Goal: Information Seeking & Learning: Learn about a topic

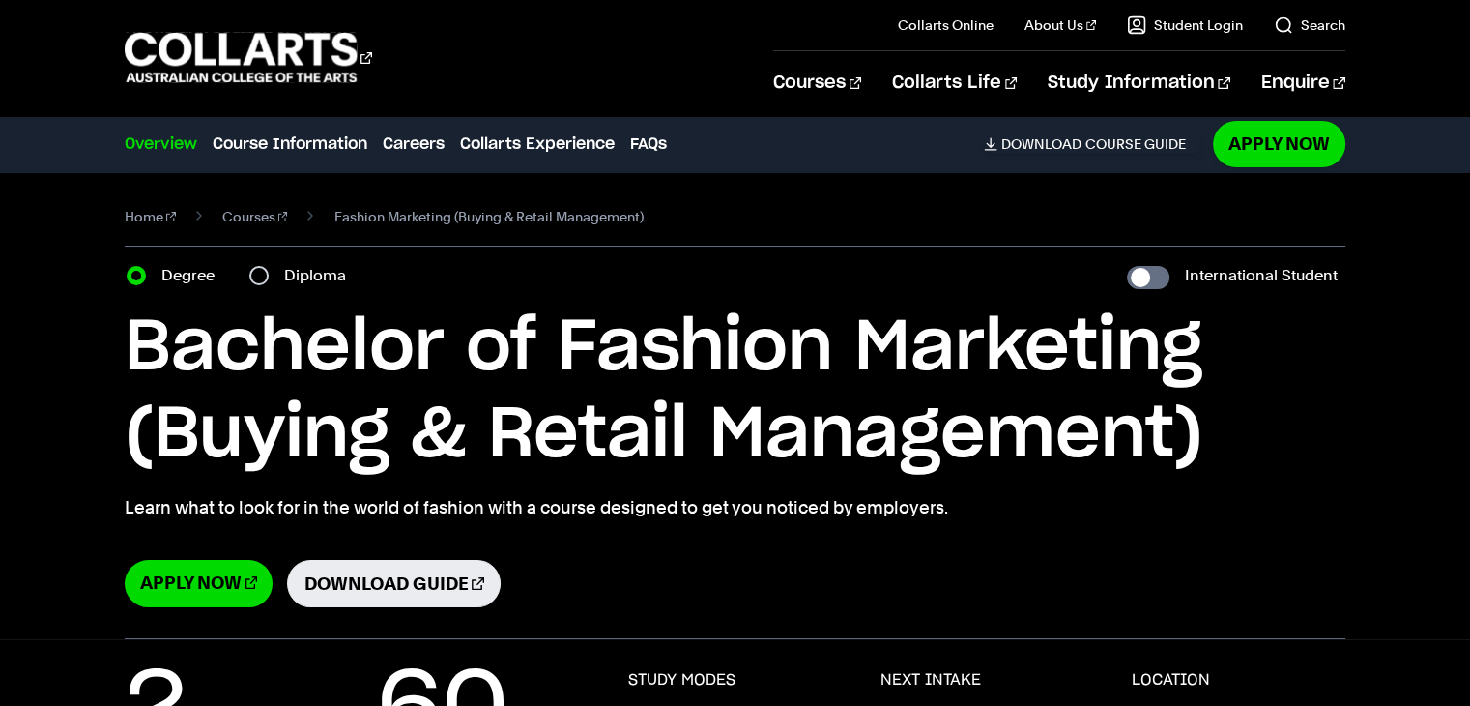
select select "2"
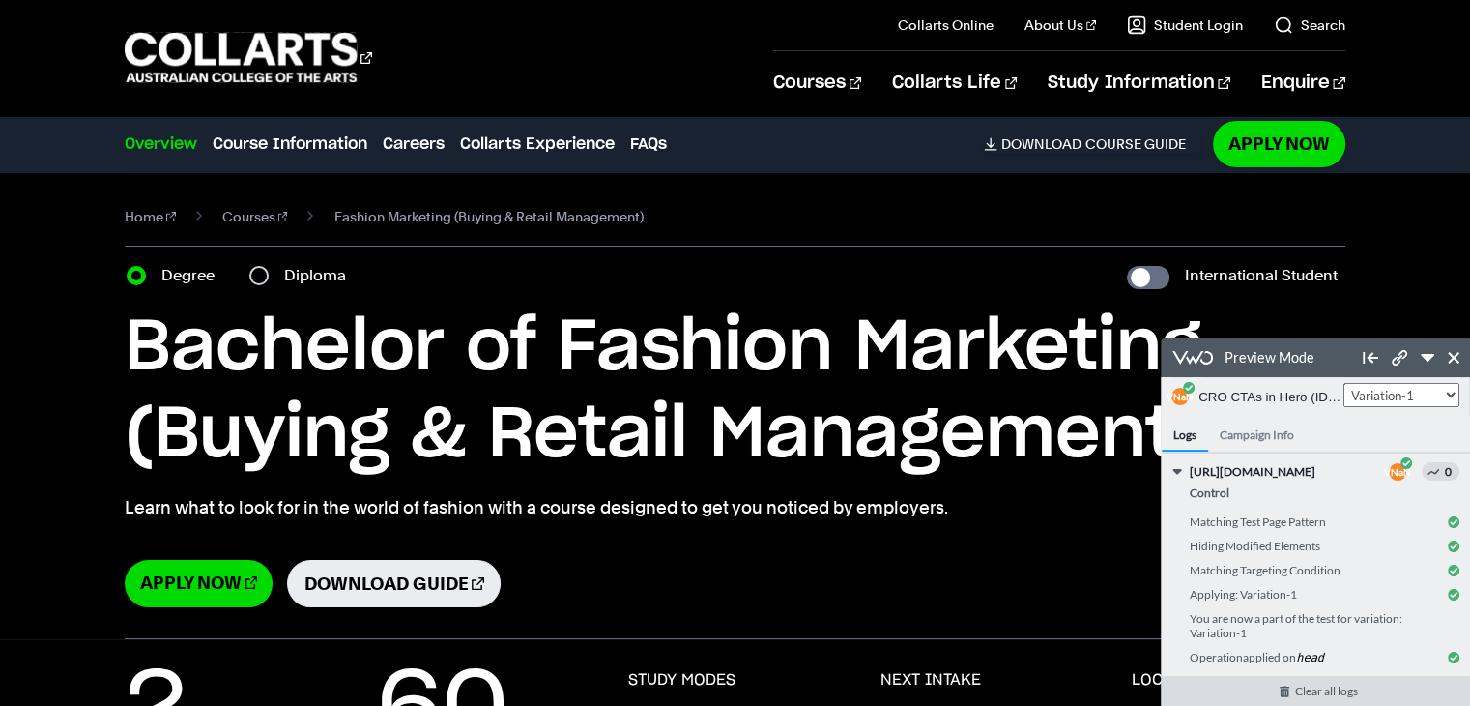
click at [1296, 694] on link "Clear all logs" at bounding box center [1326, 691] width 329 height 30
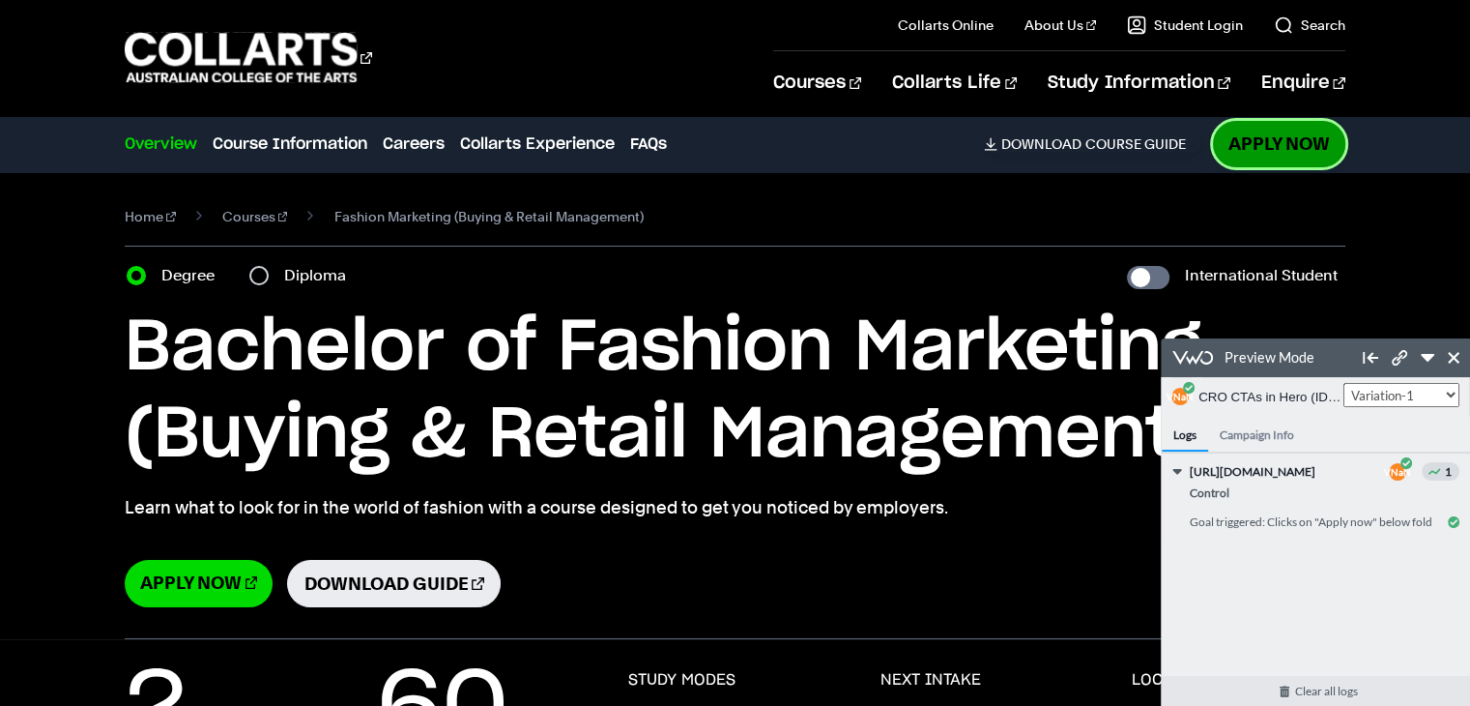
click at [1261, 150] on link "Apply Now" at bounding box center [1279, 143] width 132 height 45
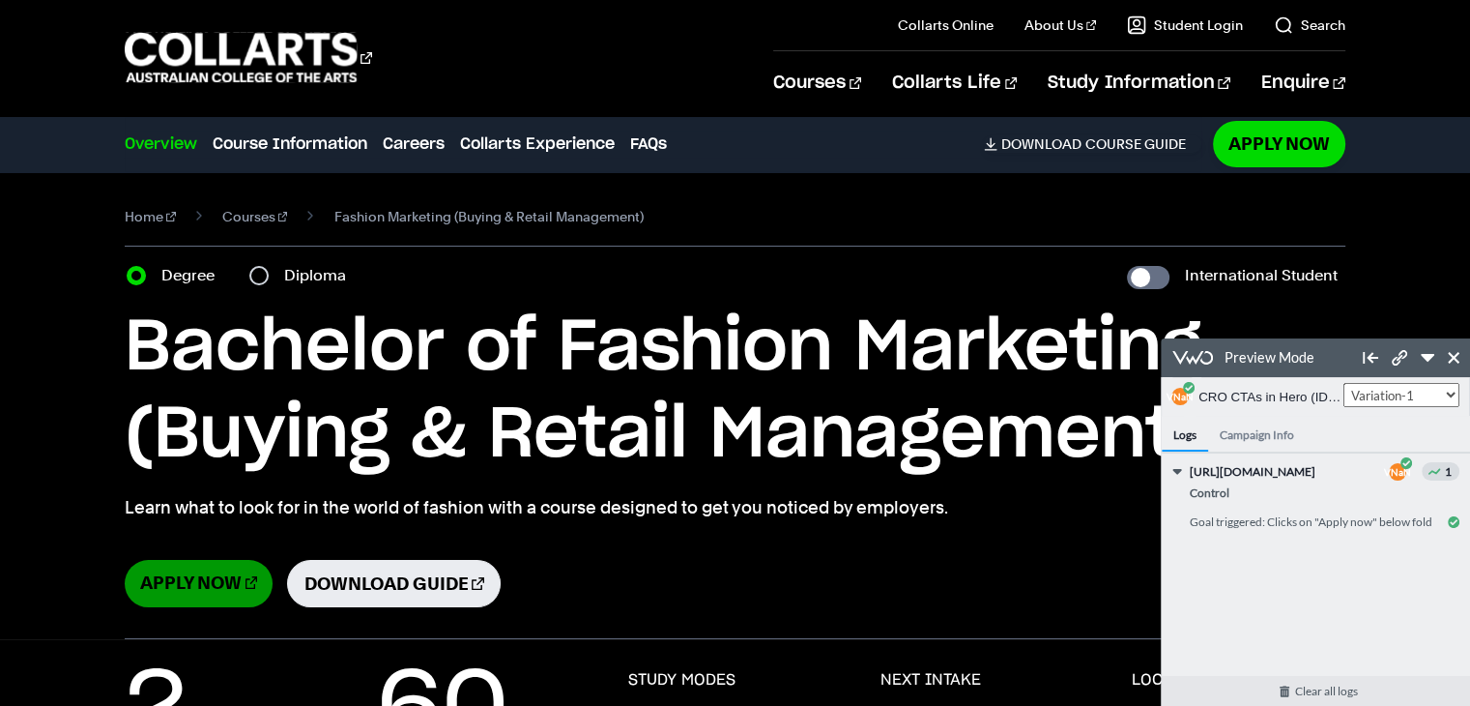
click at [188, 585] on link "Apply Now" at bounding box center [199, 583] width 148 height 47
click at [375, 584] on link "Download Guide" at bounding box center [393, 583] width 213 height 47
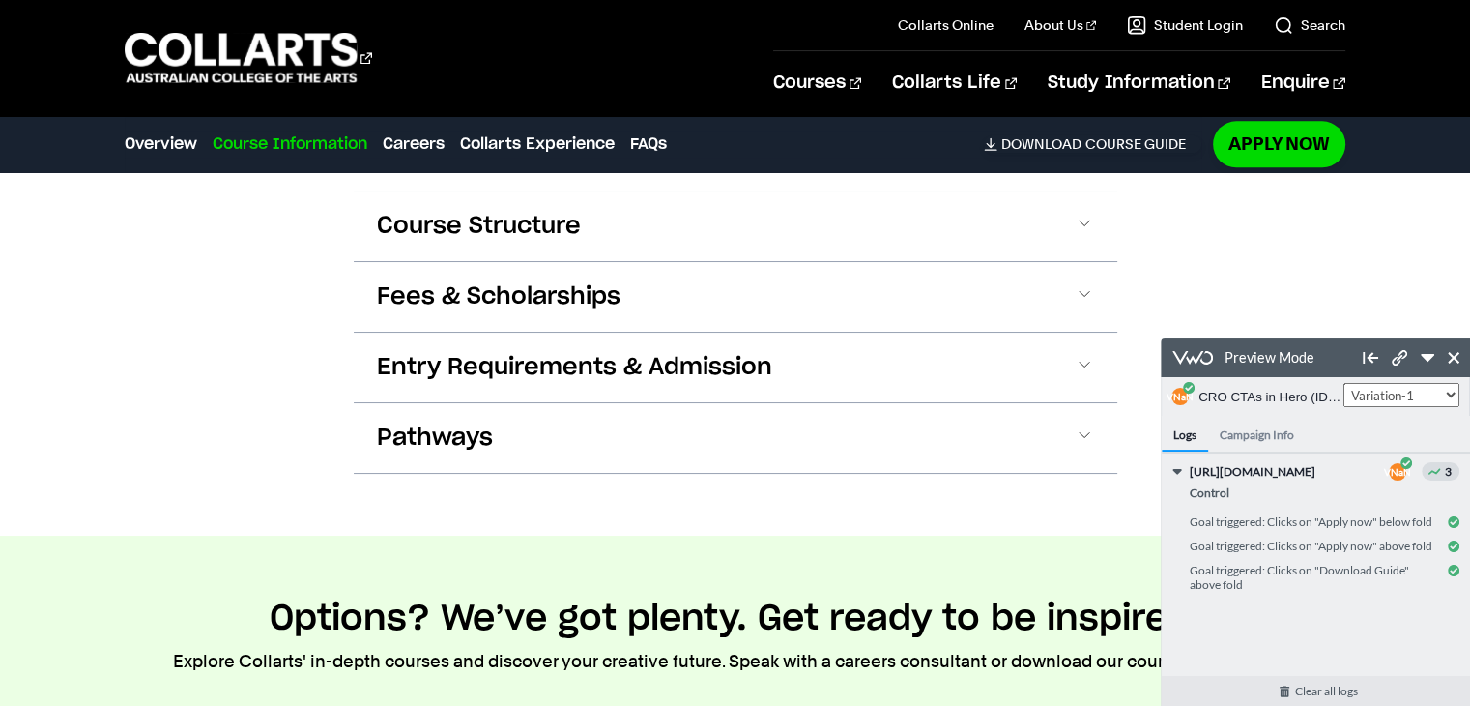
scroll to position [2610, 0]
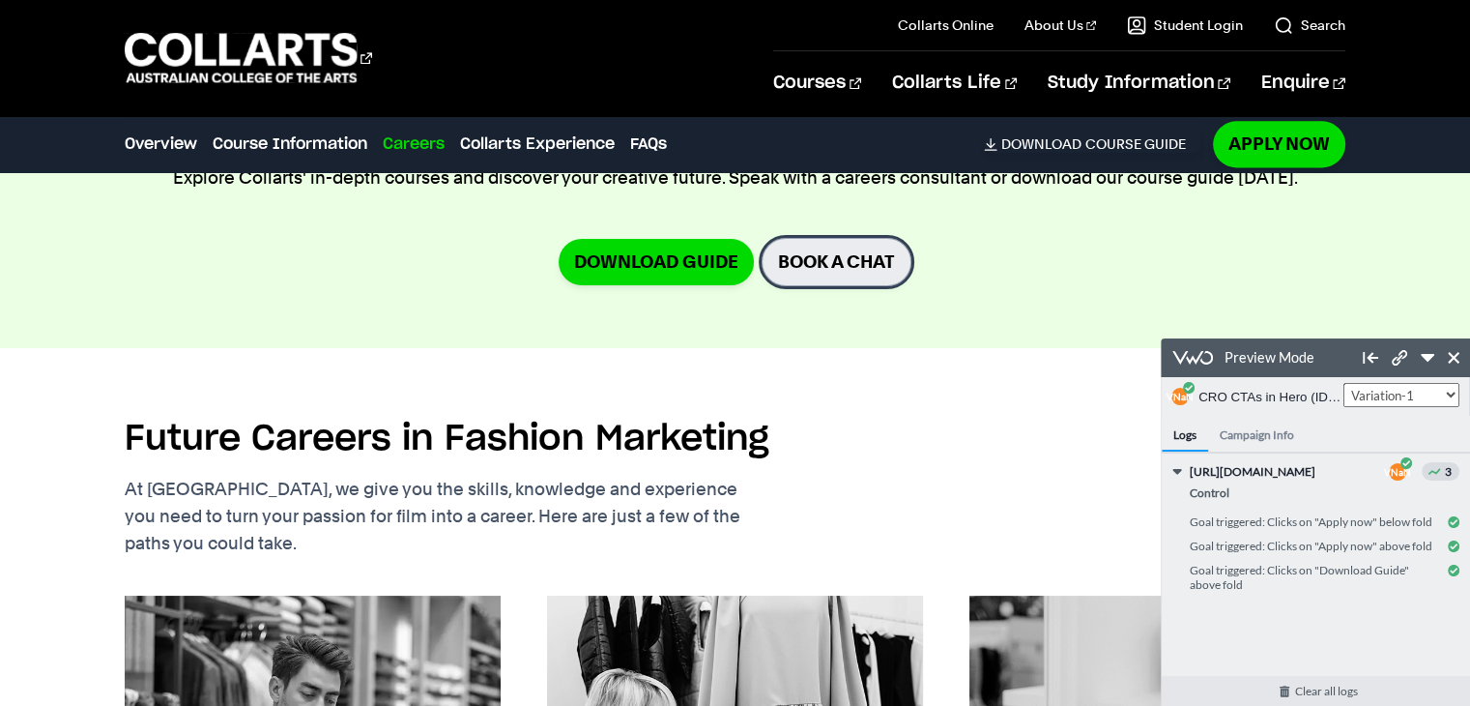
click at [868, 268] on link "BOOK A CHAT" at bounding box center [837, 261] width 150 height 47
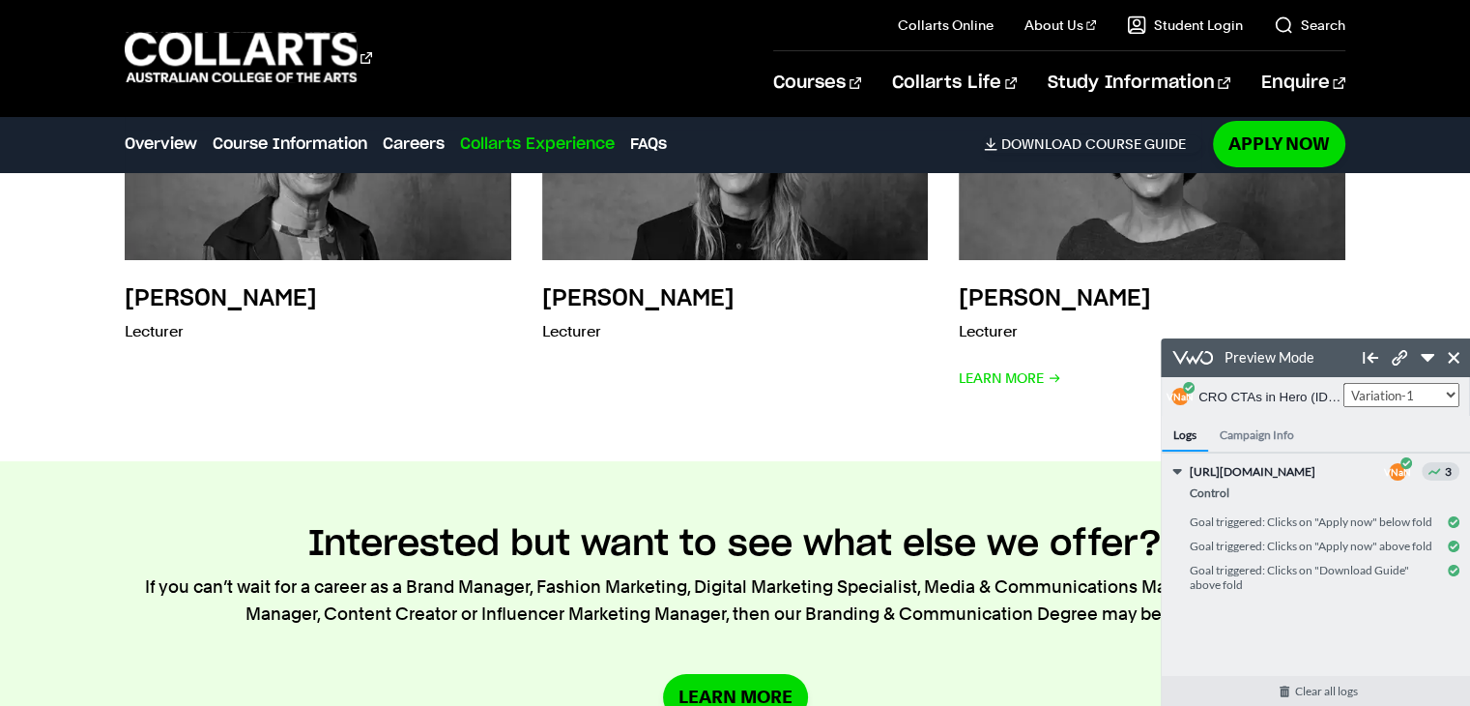
scroll to position [6766, 0]
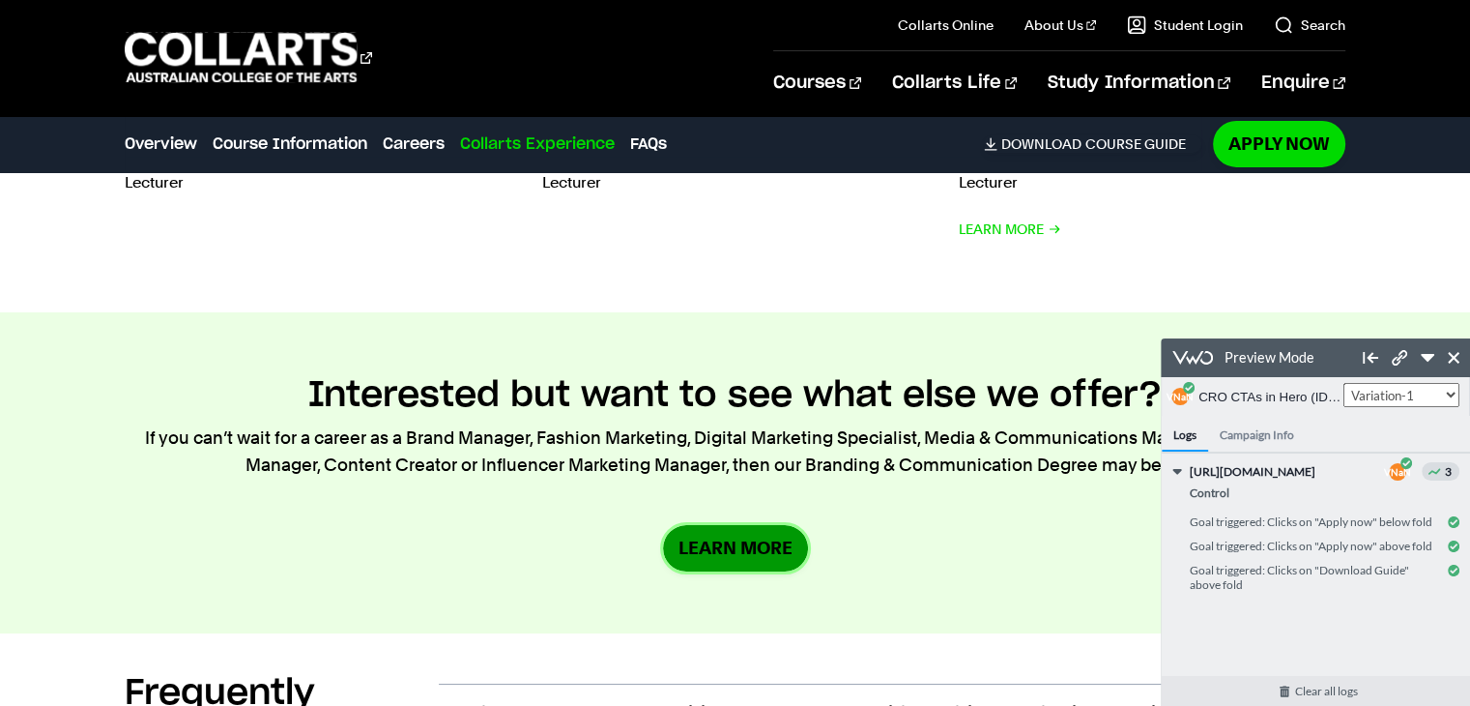
click at [769, 540] on link "Learn More" at bounding box center [735, 547] width 145 height 45
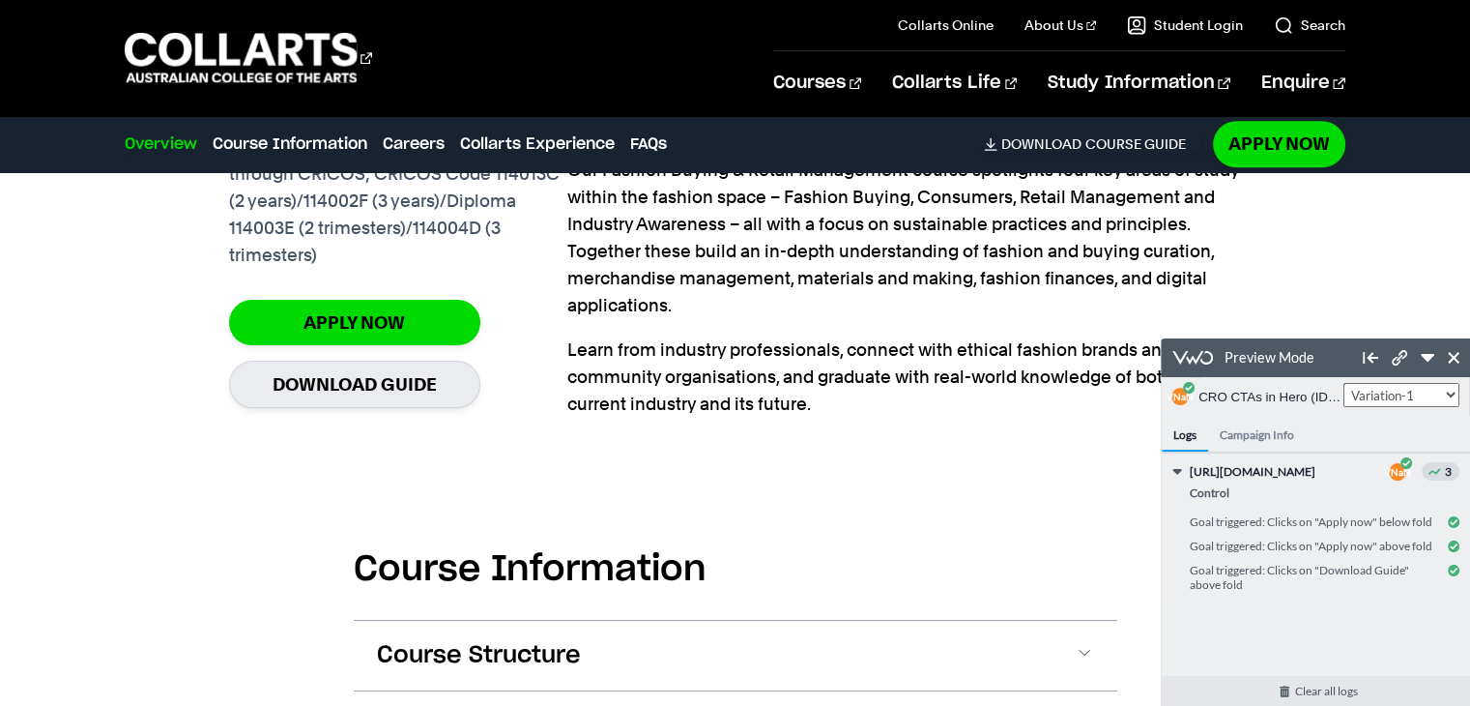
scroll to position [1699, 0]
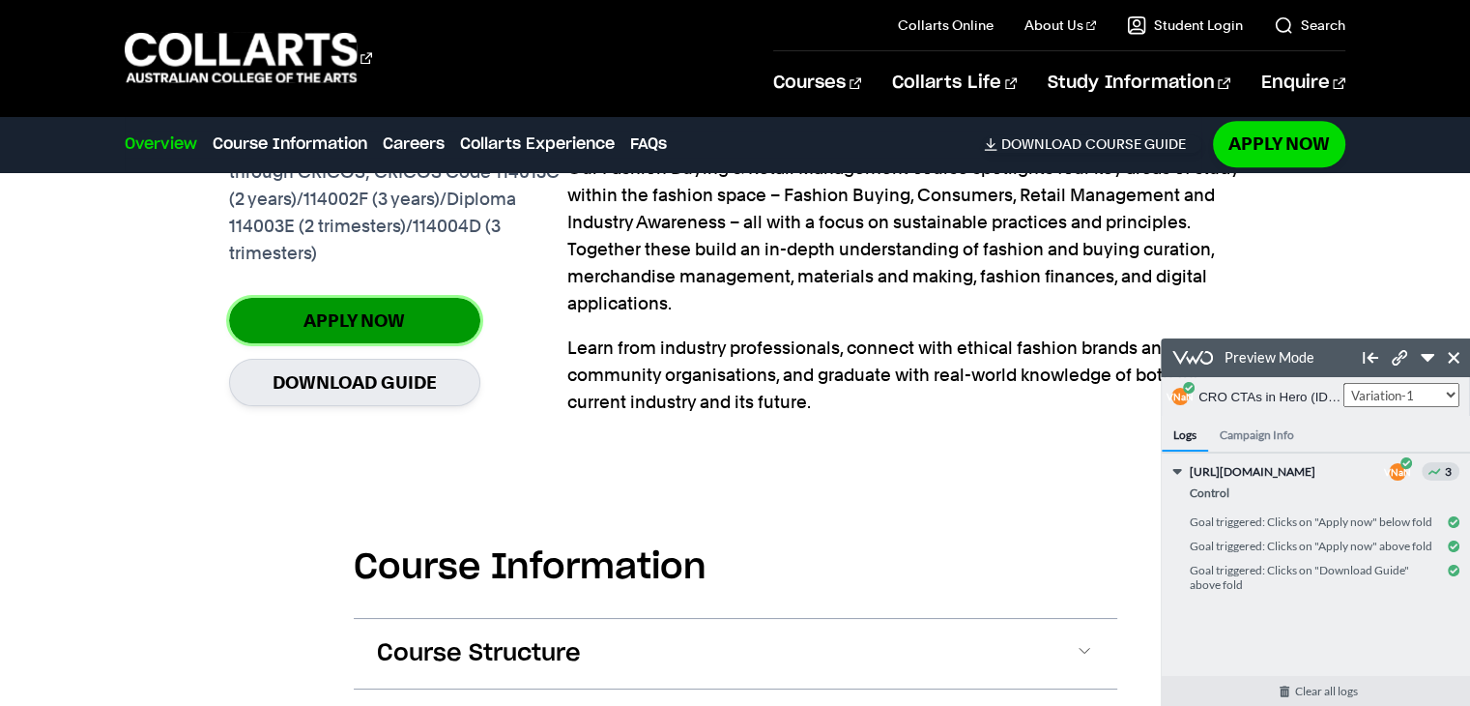
click at [425, 330] on link "Apply Now" at bounding box center [354, 320] width 251 height 45
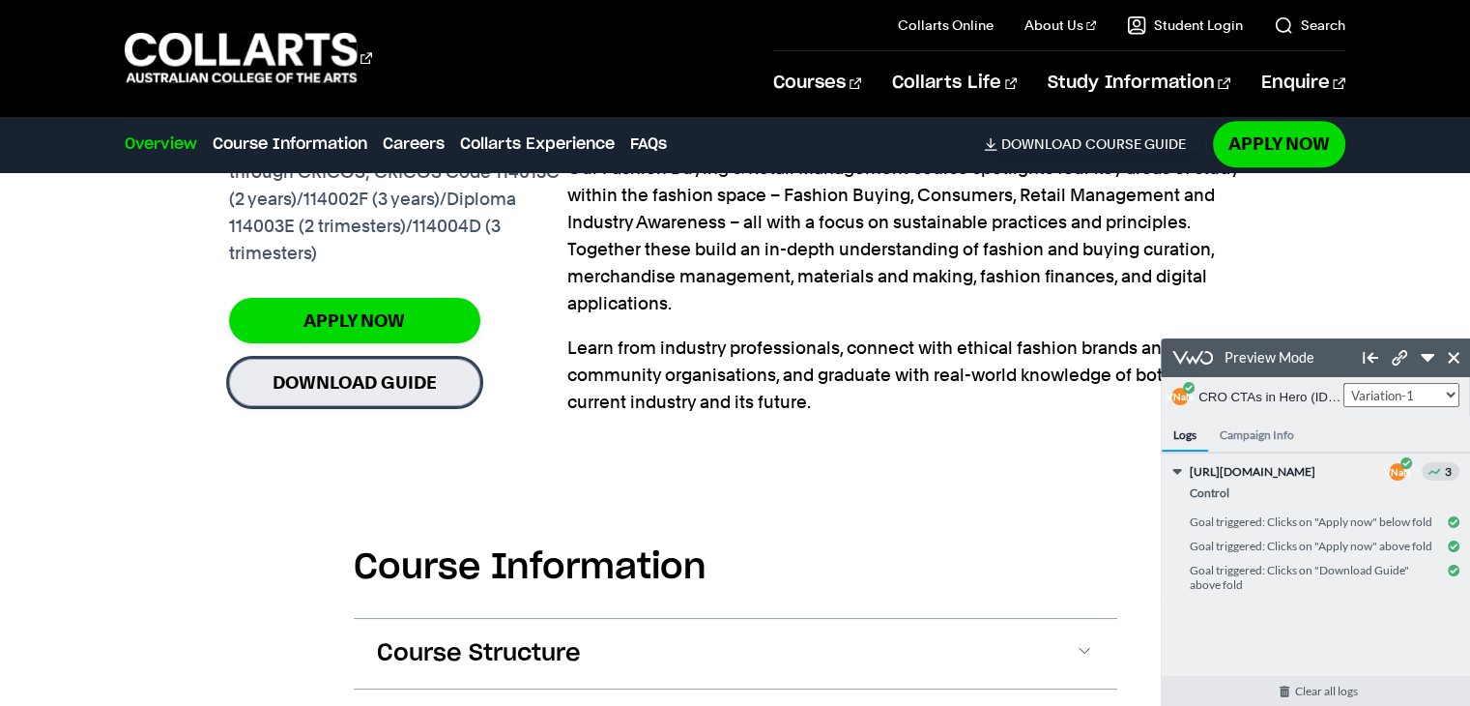
click at [425, 381] on link "Download Guide" at bounding box center [354, 382] width 251 height 47
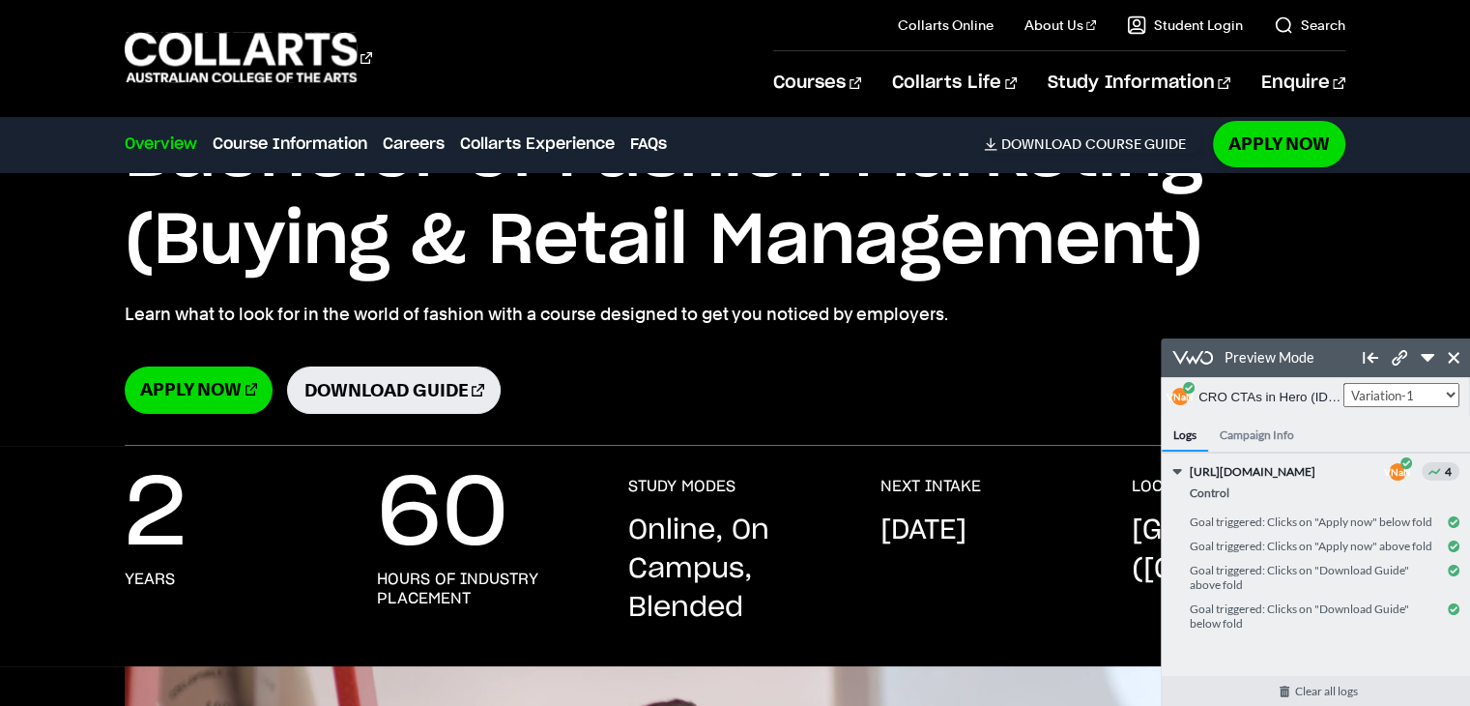
scroll to position [0, 0]
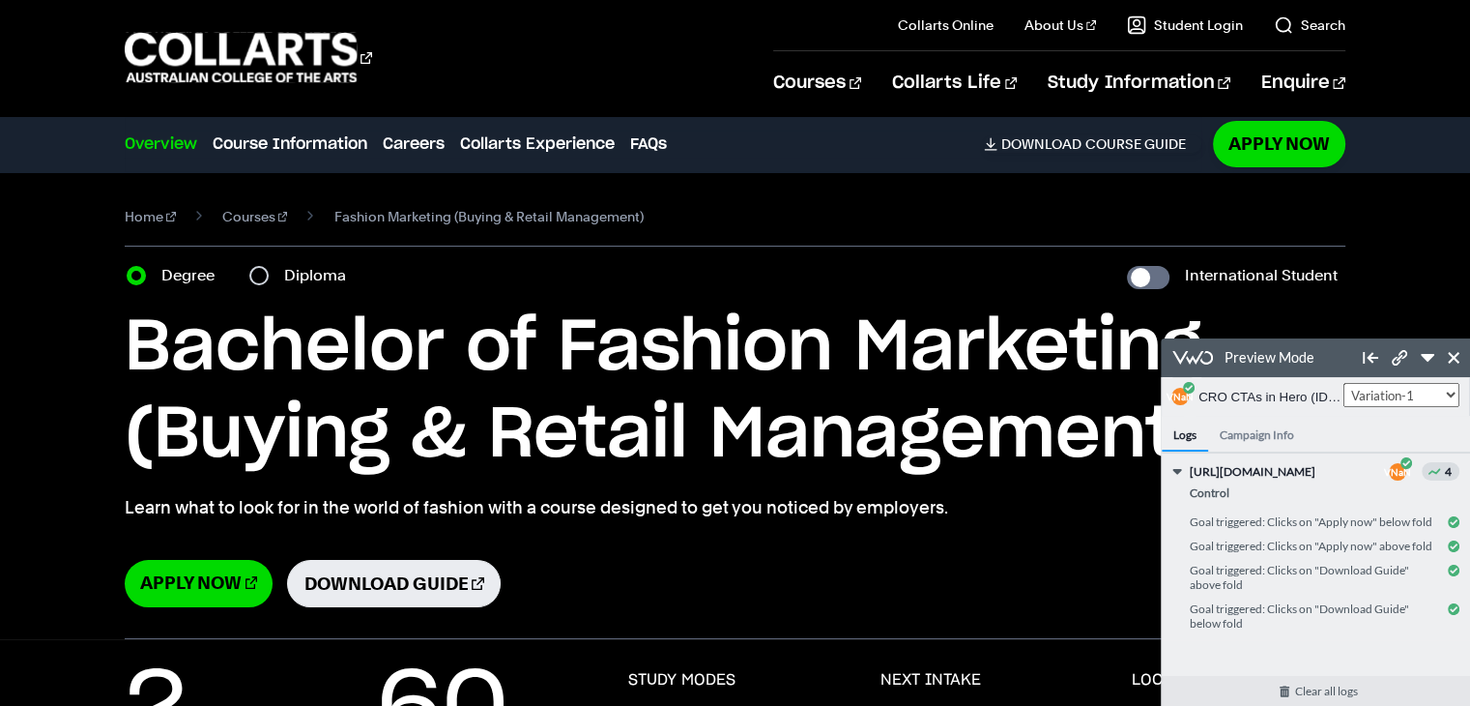
click at [1250, 424] on h4 "Campaign Info" at bounding box center [1257, 434] width 98 height 36
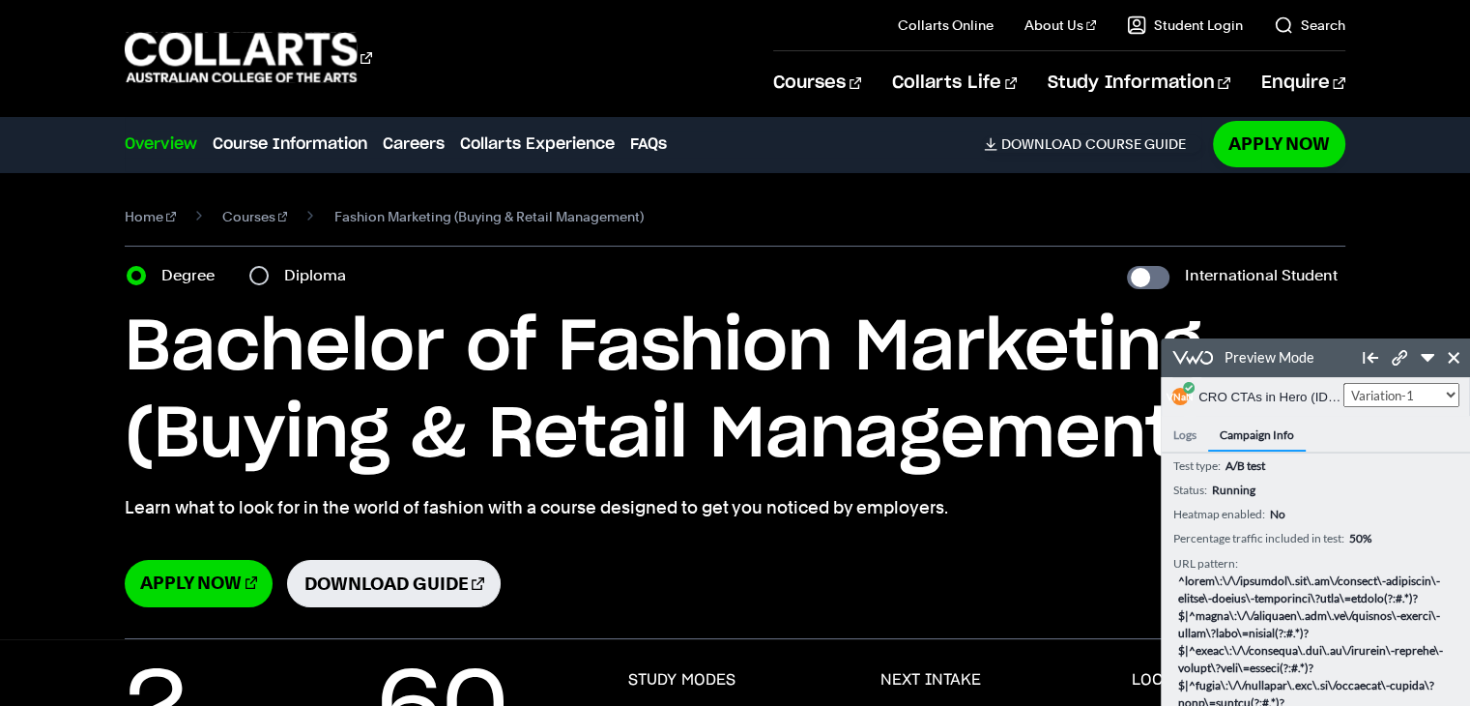
click at [1181, 440] on h4 "Logs" at bounding box center [1185, 434] width 46 height 36
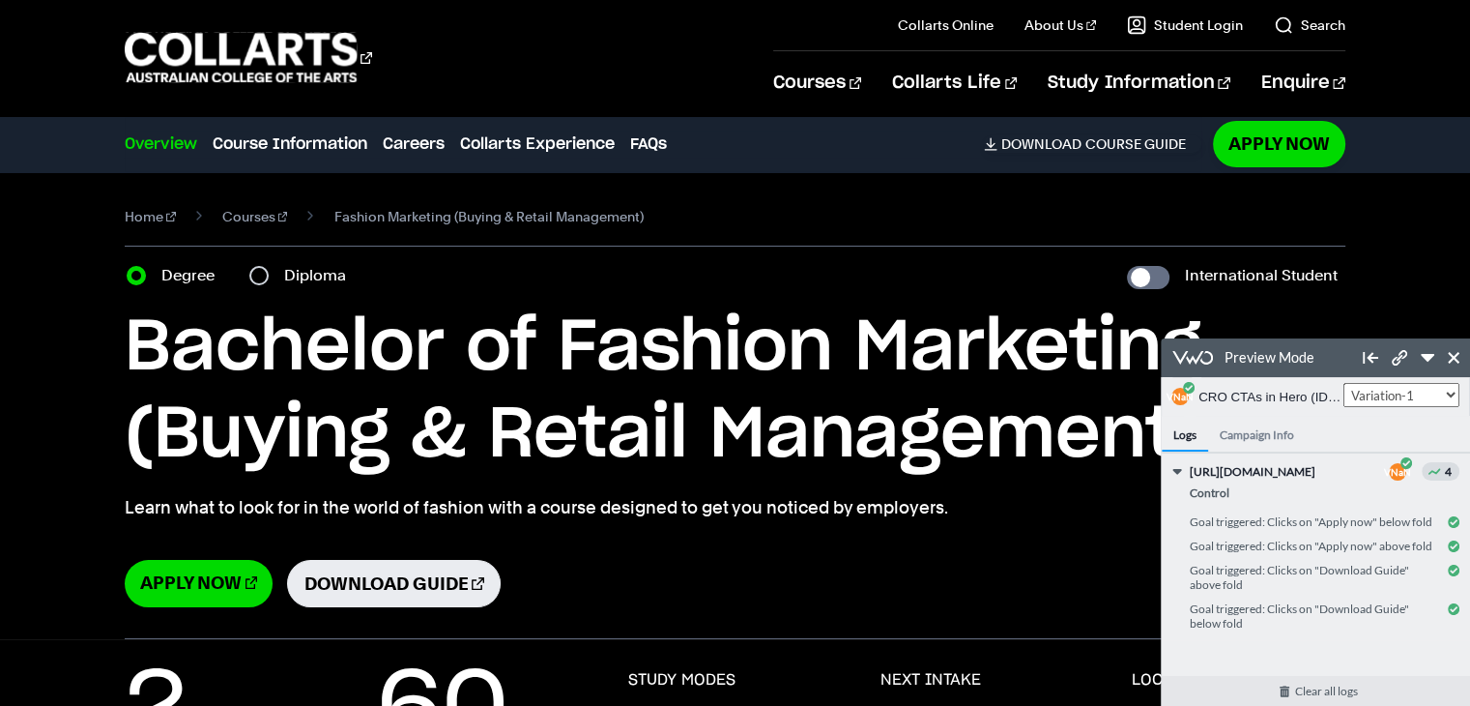
scroll to position [22, 0]
click at [1154, 274] on input "International Student" at bounding box center [1148, 277] width 43 height 23
checkbox input "true"
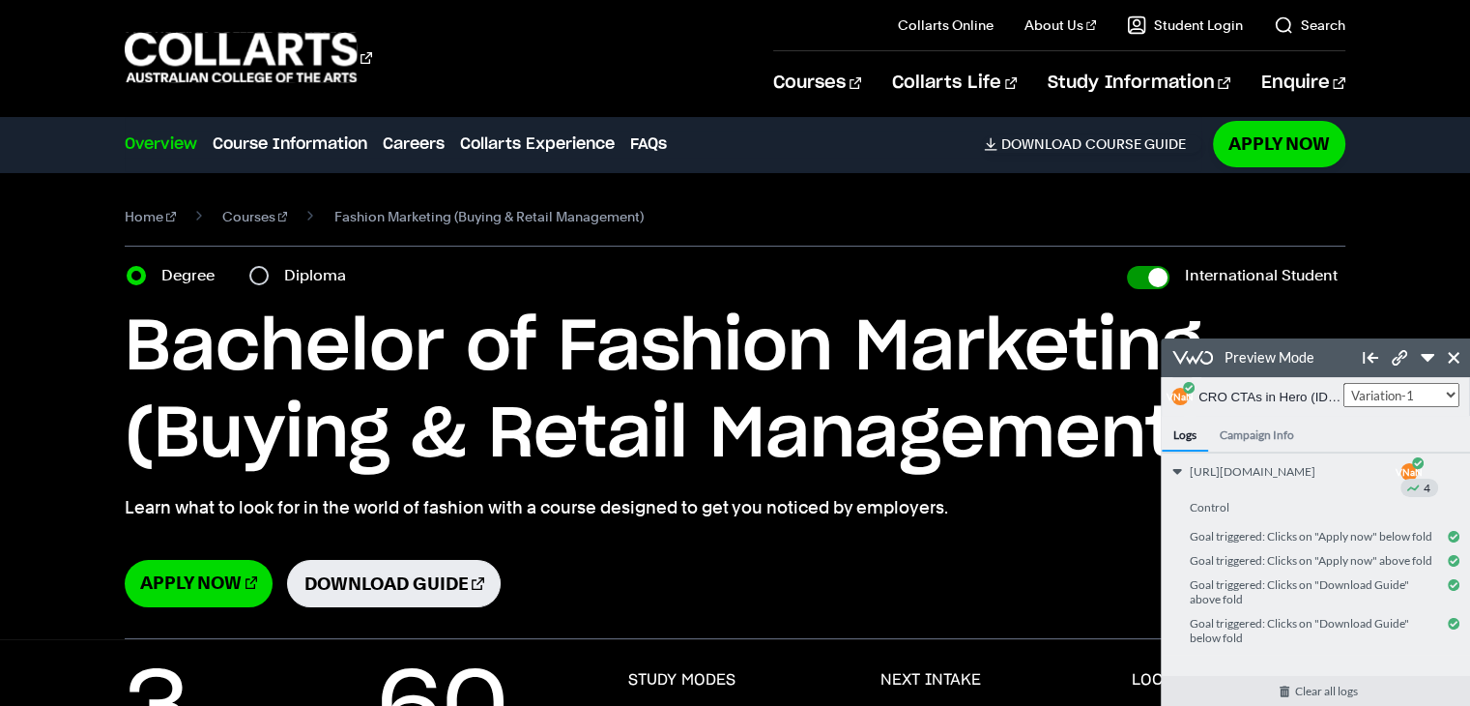
click at [1158, 268] on input "International Student" at bounding box center [1148, 277] width 43 height 23
checkbox input "false"
click at [1318, 688] on link "Clear all logs" at bounding box center [1326, 691] width 329 height 30
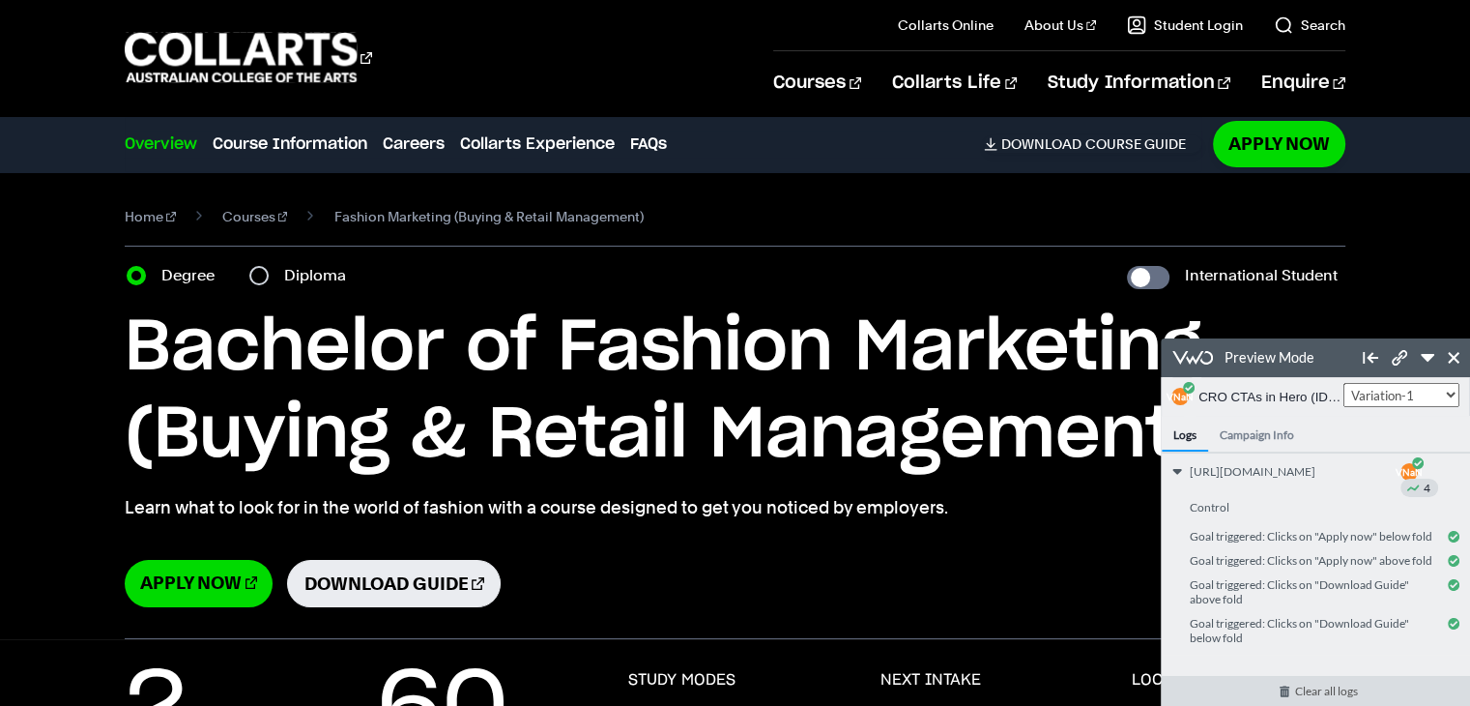
click at [1319, 692] on link "Clear all logs" at bounding box center [1326, 691] width 329 height 30
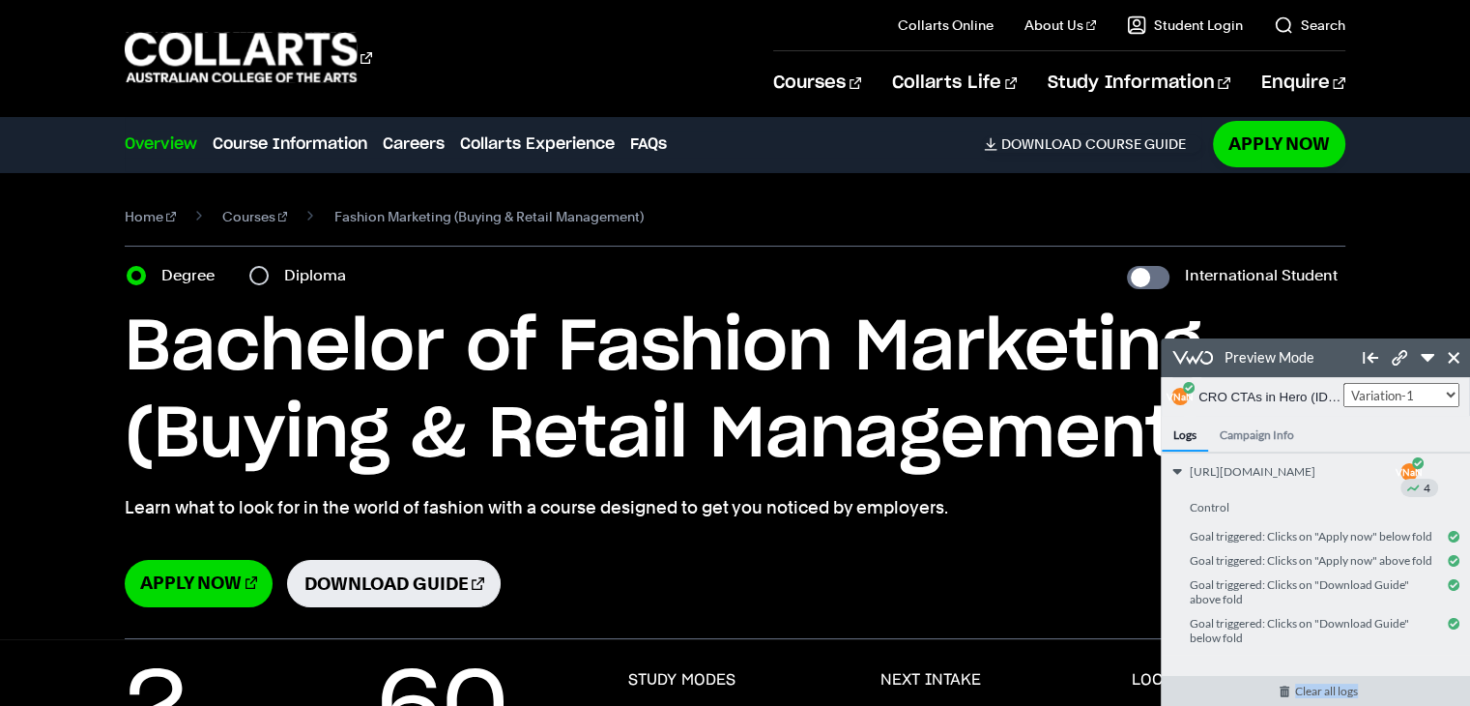
click at [1277, 698] on link "Clear all logs" at bounding box center [1326, 691] width 329 height 30
click at [1280, 692] on link "Clear all logs" at bounding box center [1326, 691] width 329 height 30
click at [1286, 691] on link "Clear all logs" at bounding box center [1326, 691] width 329 height 30
click at [356, 593] on link "Download Guide" at bounding box center [393, 583] width 213 height 47
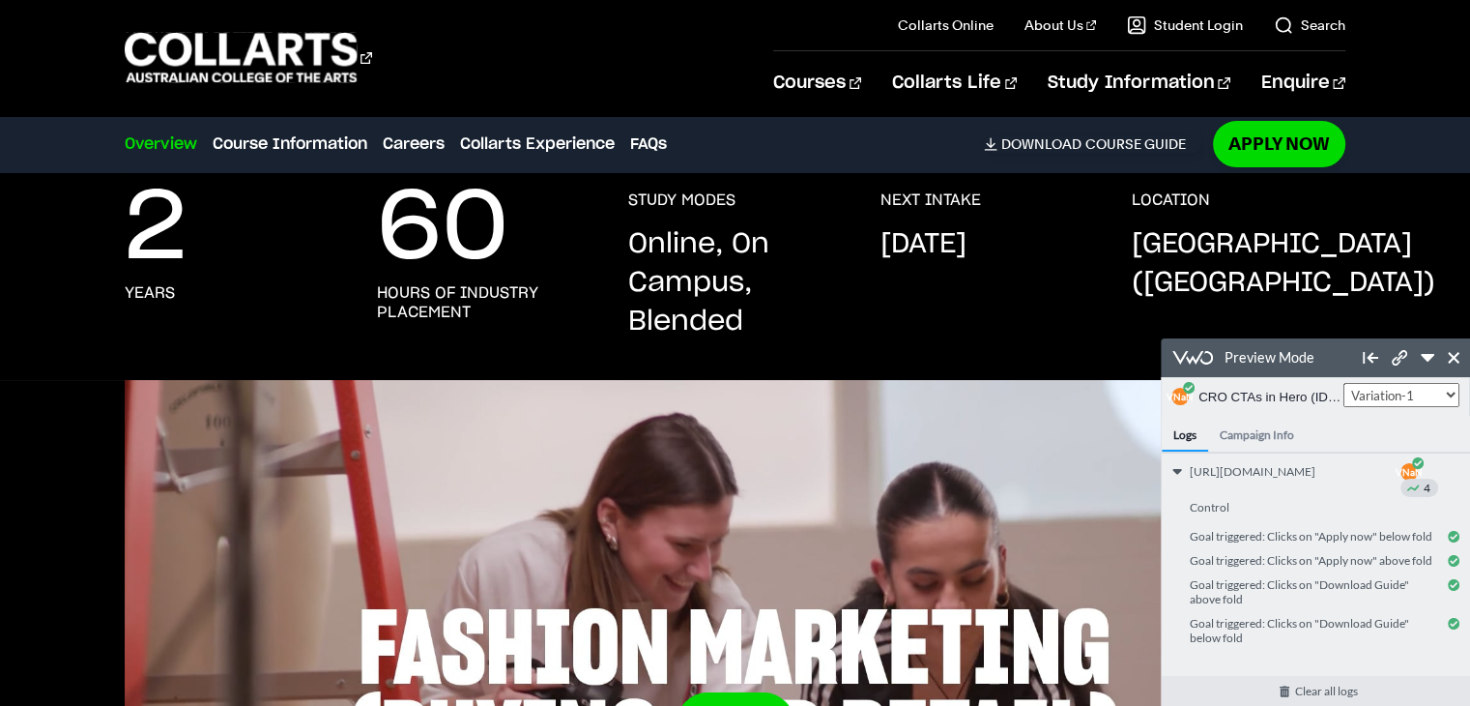
scroll to position [483, 0]
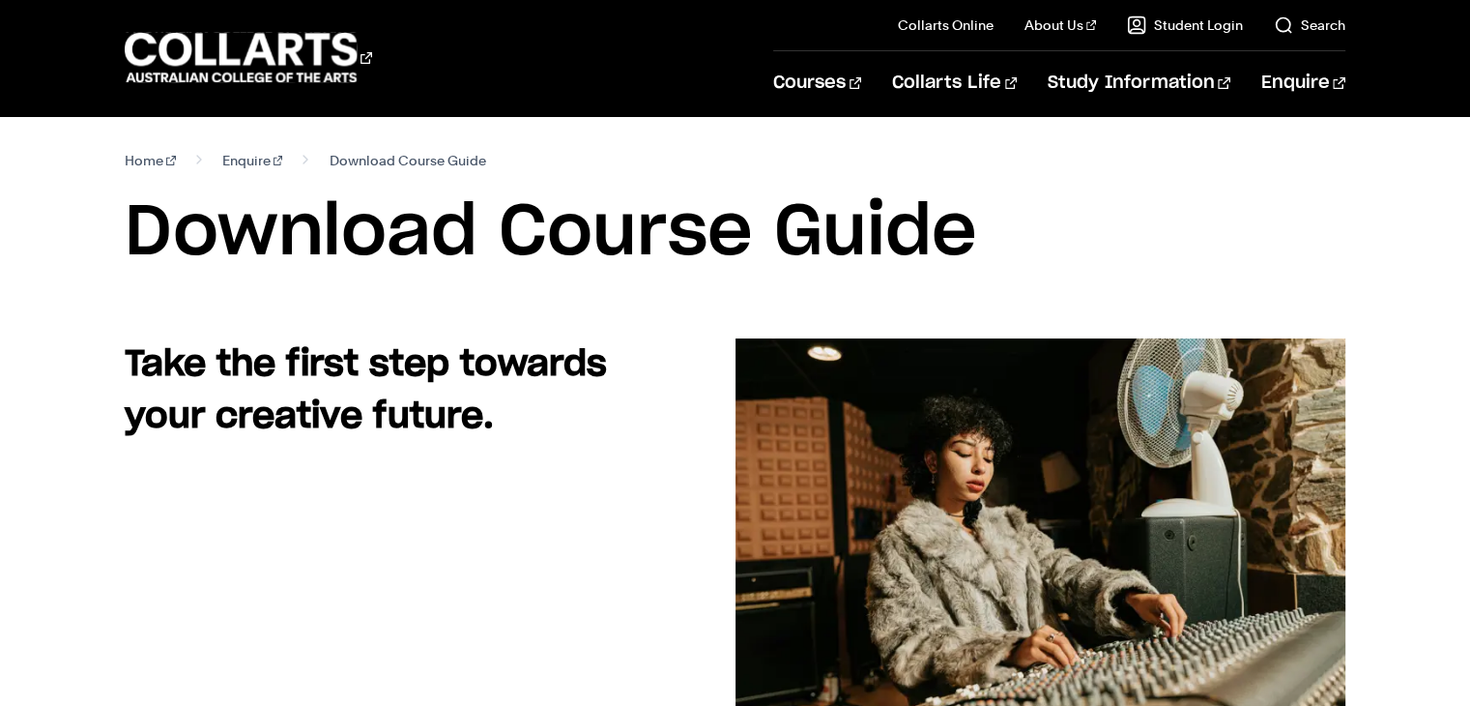
select select "2"
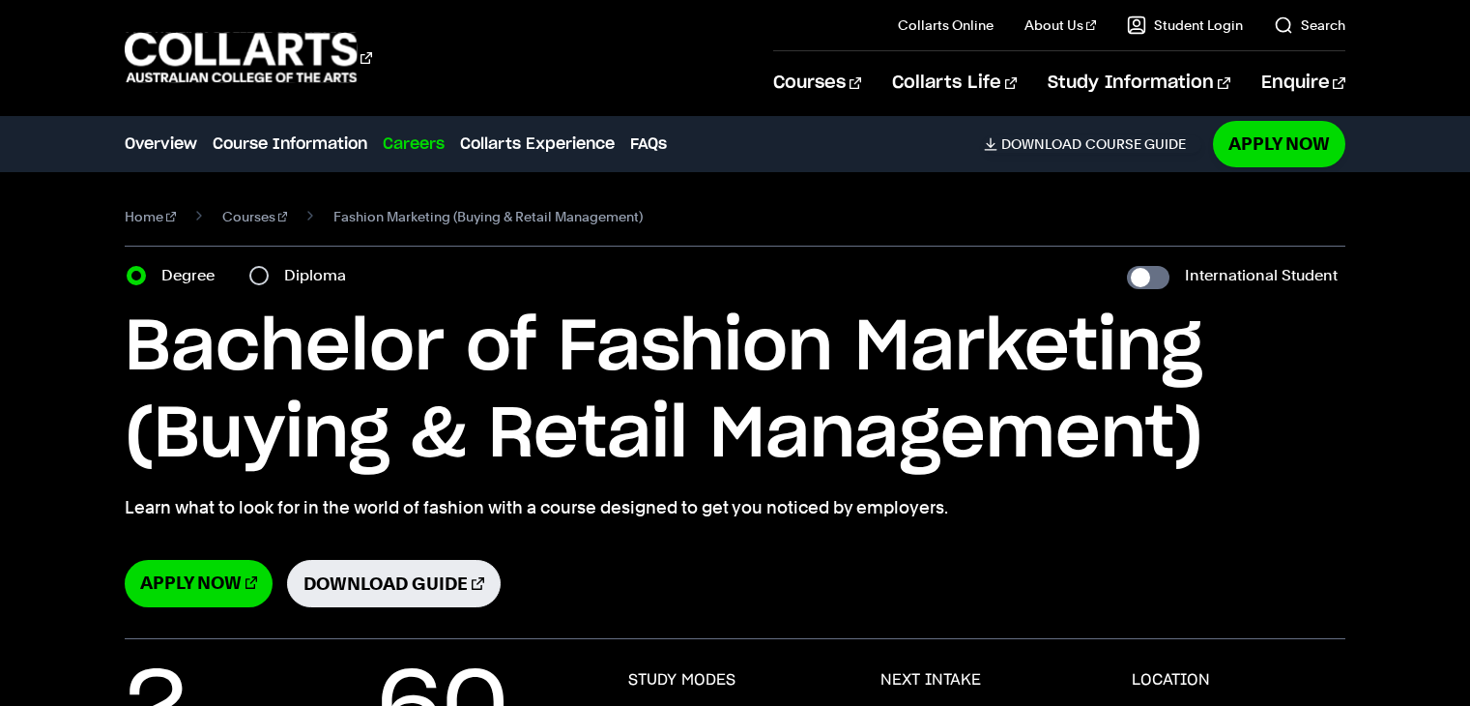
scroll to position [2807, 0]
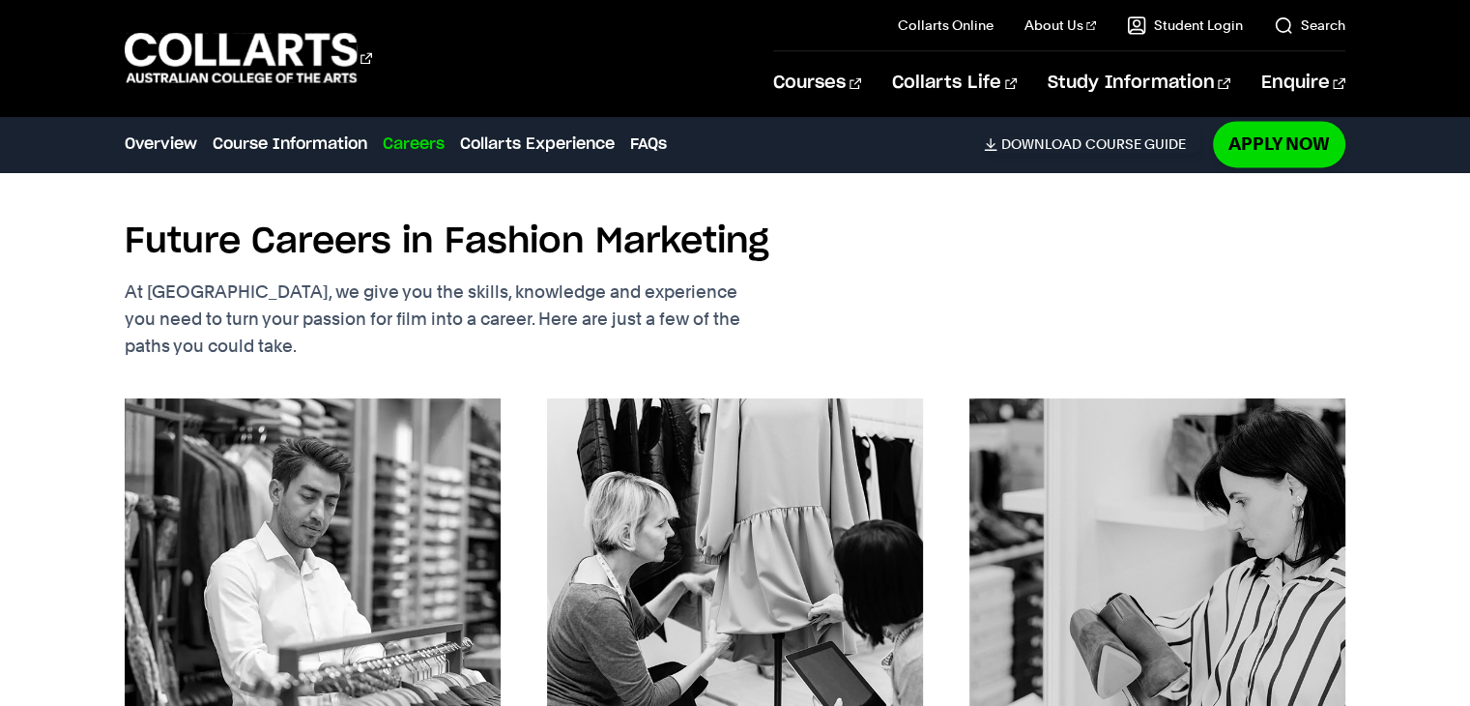
select select "2"
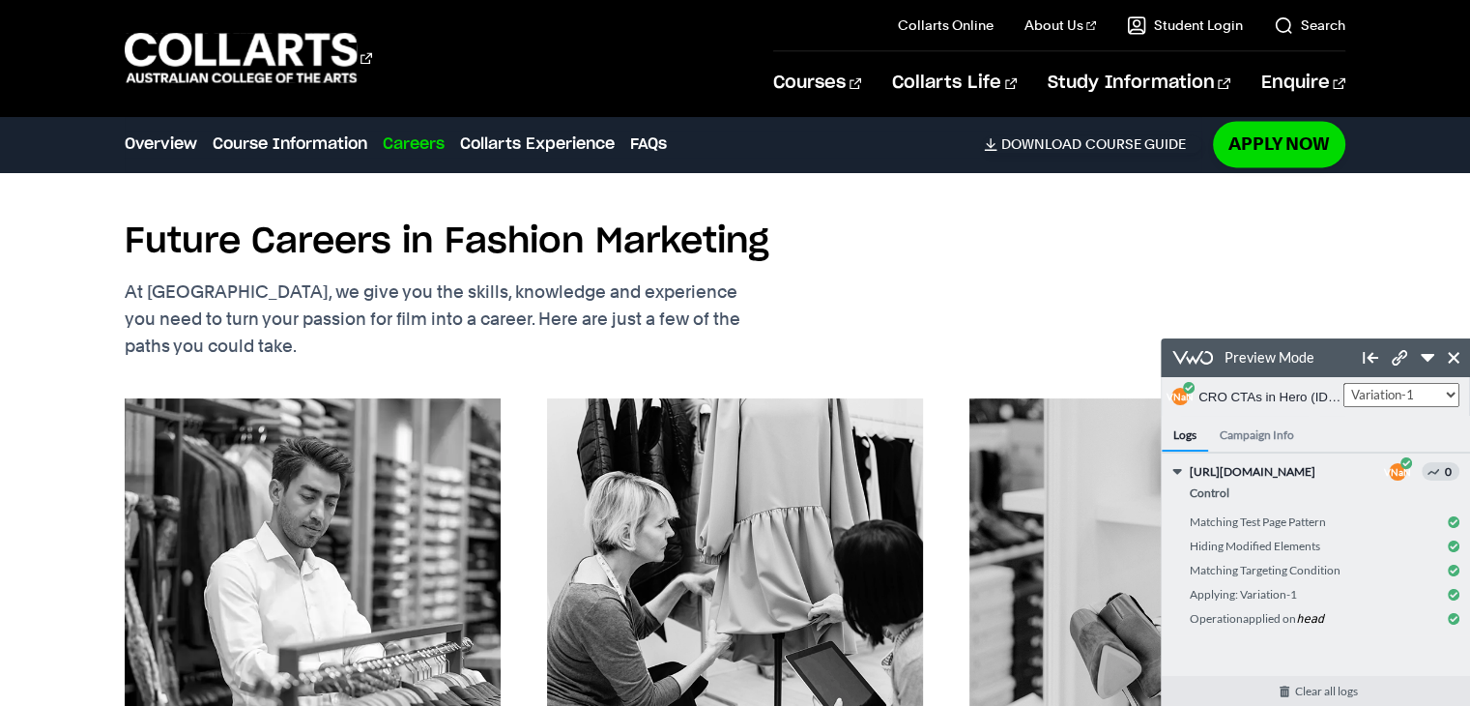
scroll to position [0, 0]
click at [1301, 692] on link "Clear all logs" at bounding box center [1326, 691] width 329 height 30
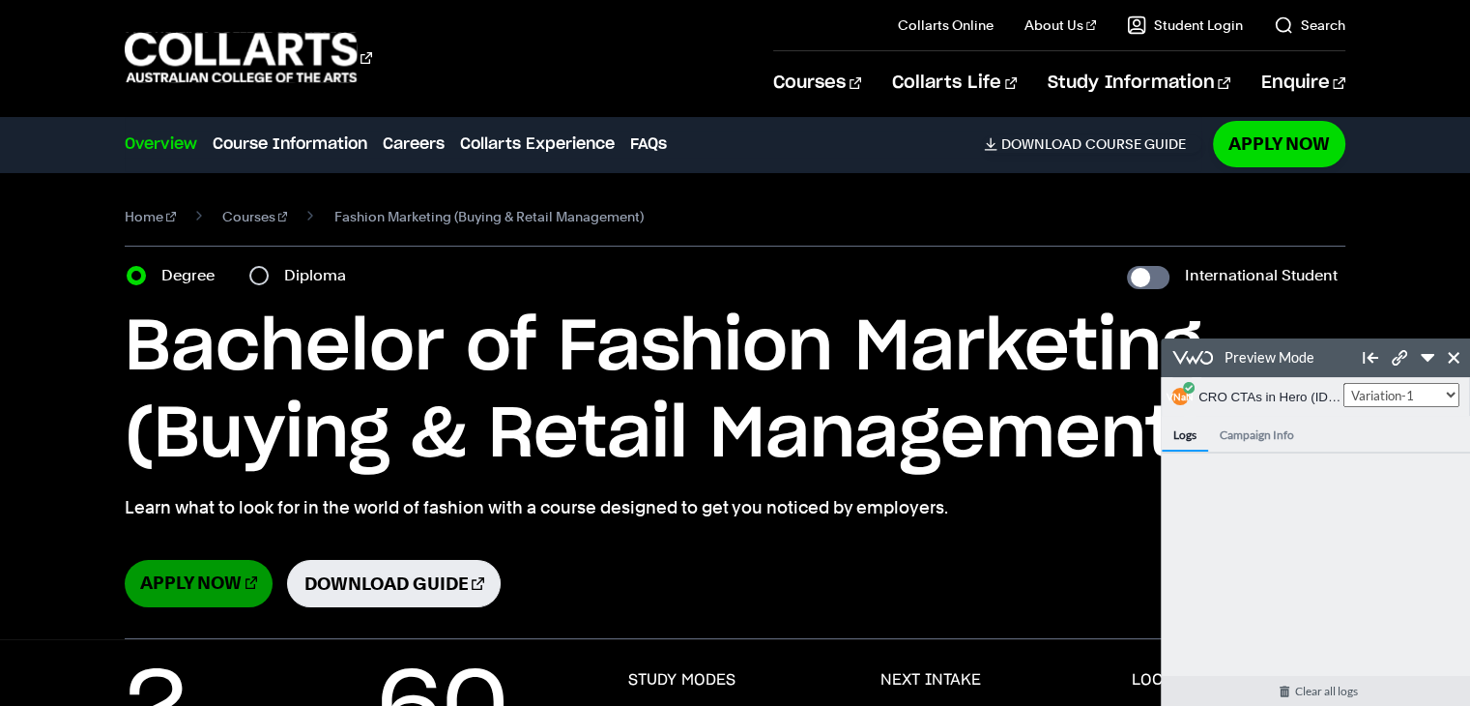
click at [198, 590] on link "Apply Now" at bounding box center [199, 583] width 148 height 47
click at [1394, 396] on select "Control Variation-1" at bounding box center [1402, 395] width 116 height 24
click at [1428, 387] on select "Control Variation-1" at bounding box center [1402, 395] width 116 height 24
click at [1344, 383] on select "Control Variation-1" at bounding box center [1402, 395] width 116 height 24
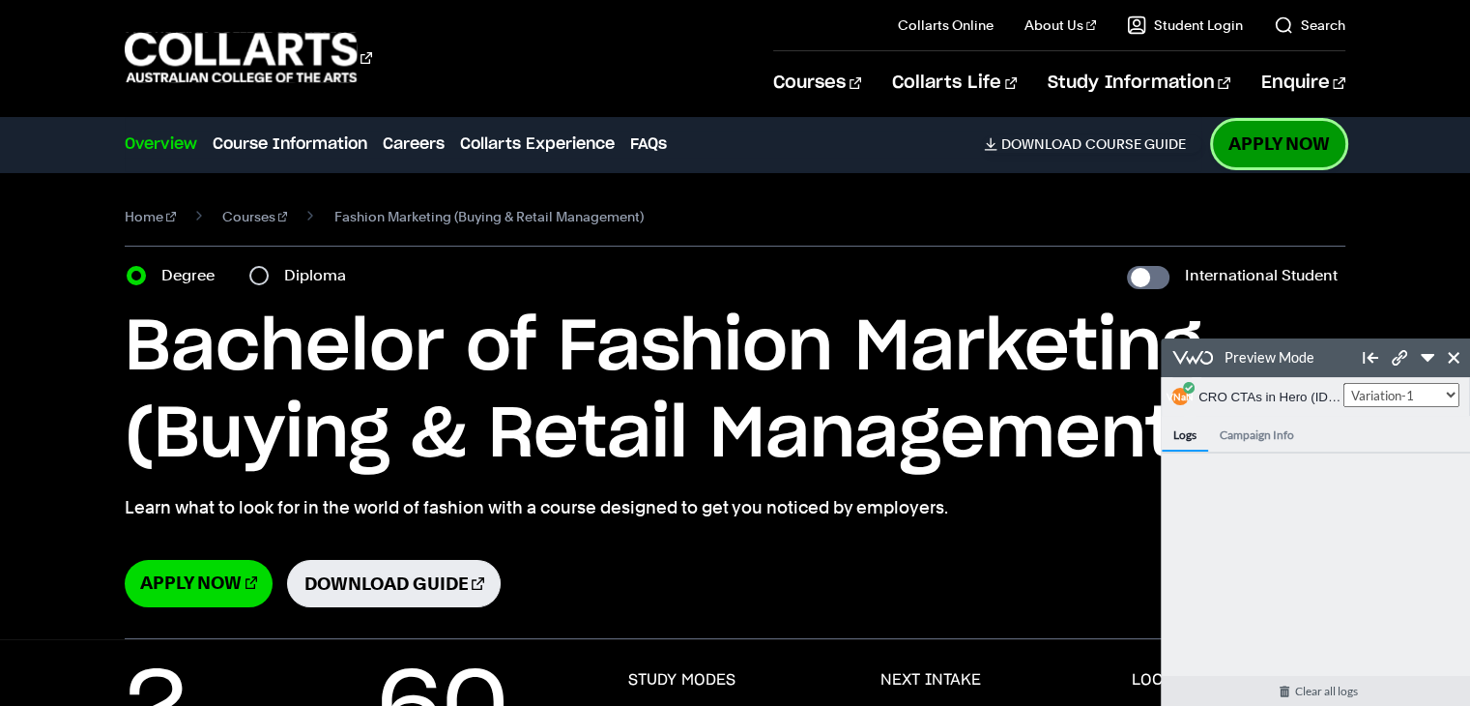
click at [1225, 150] on link "Apply Now" at bounding box center [1279, 143] width 132 height 45
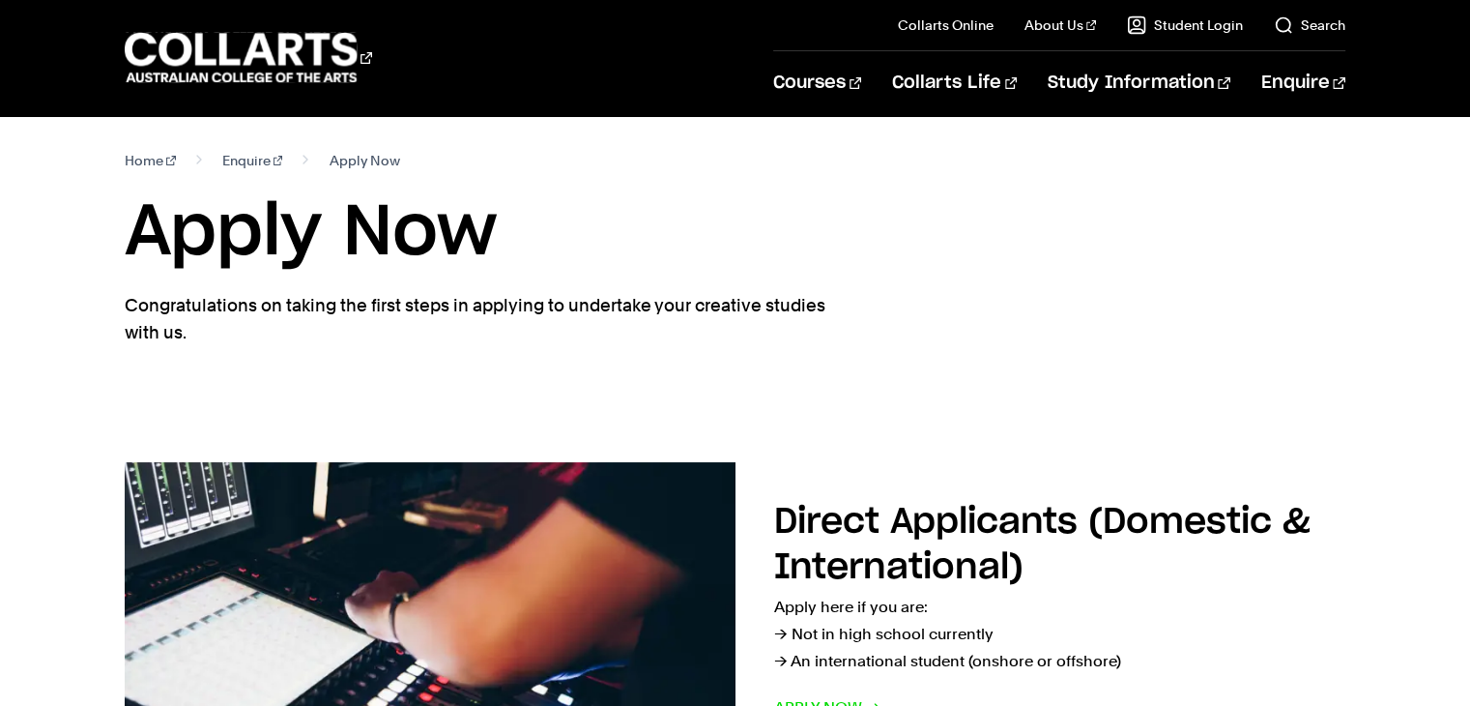
select select "2"
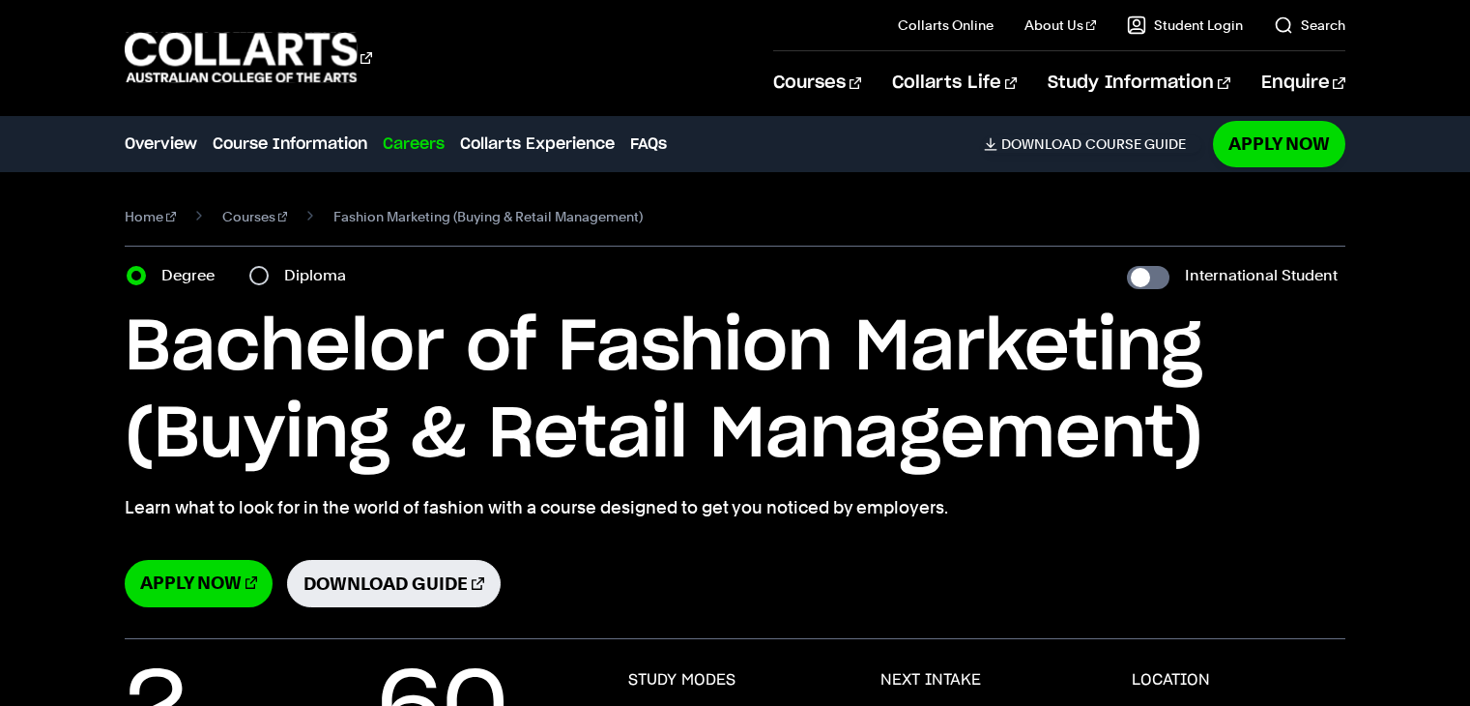
scroll to position [2807, 0]
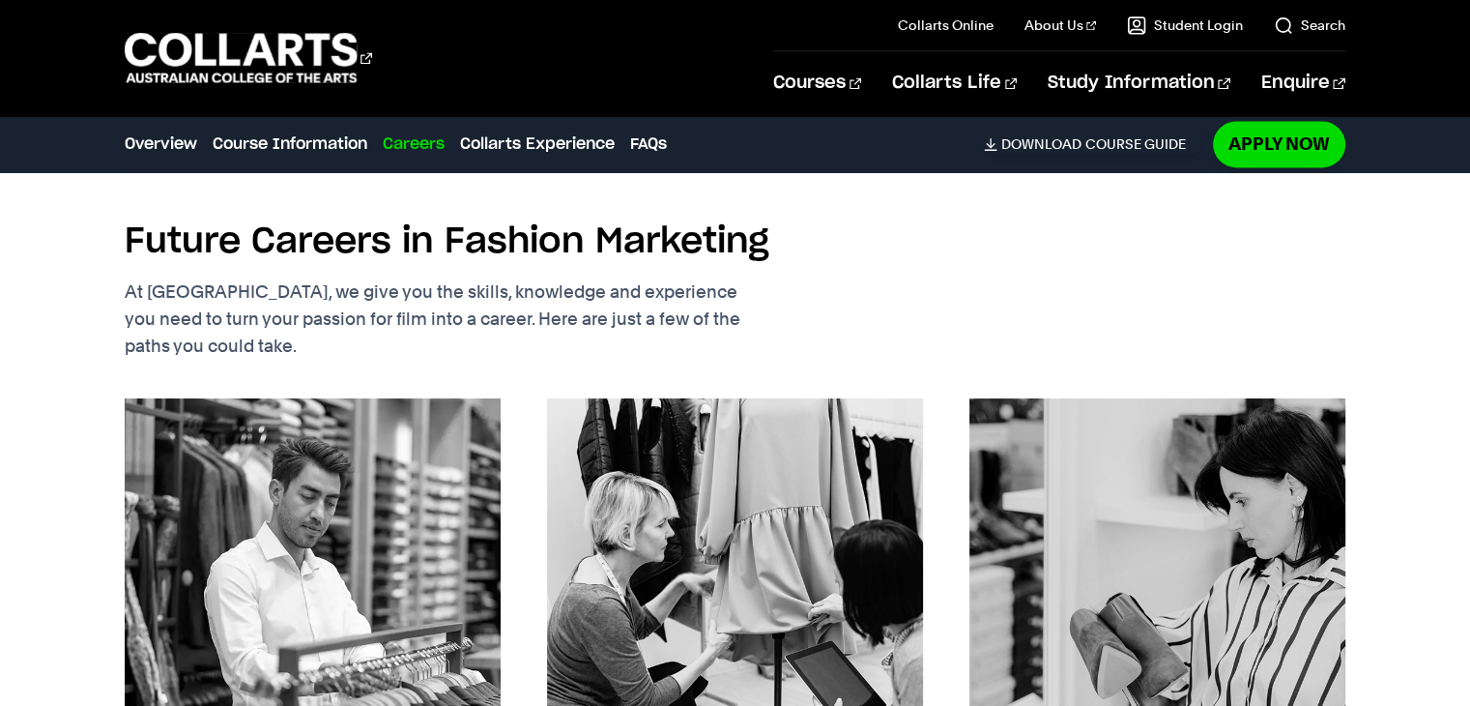
select select "2"
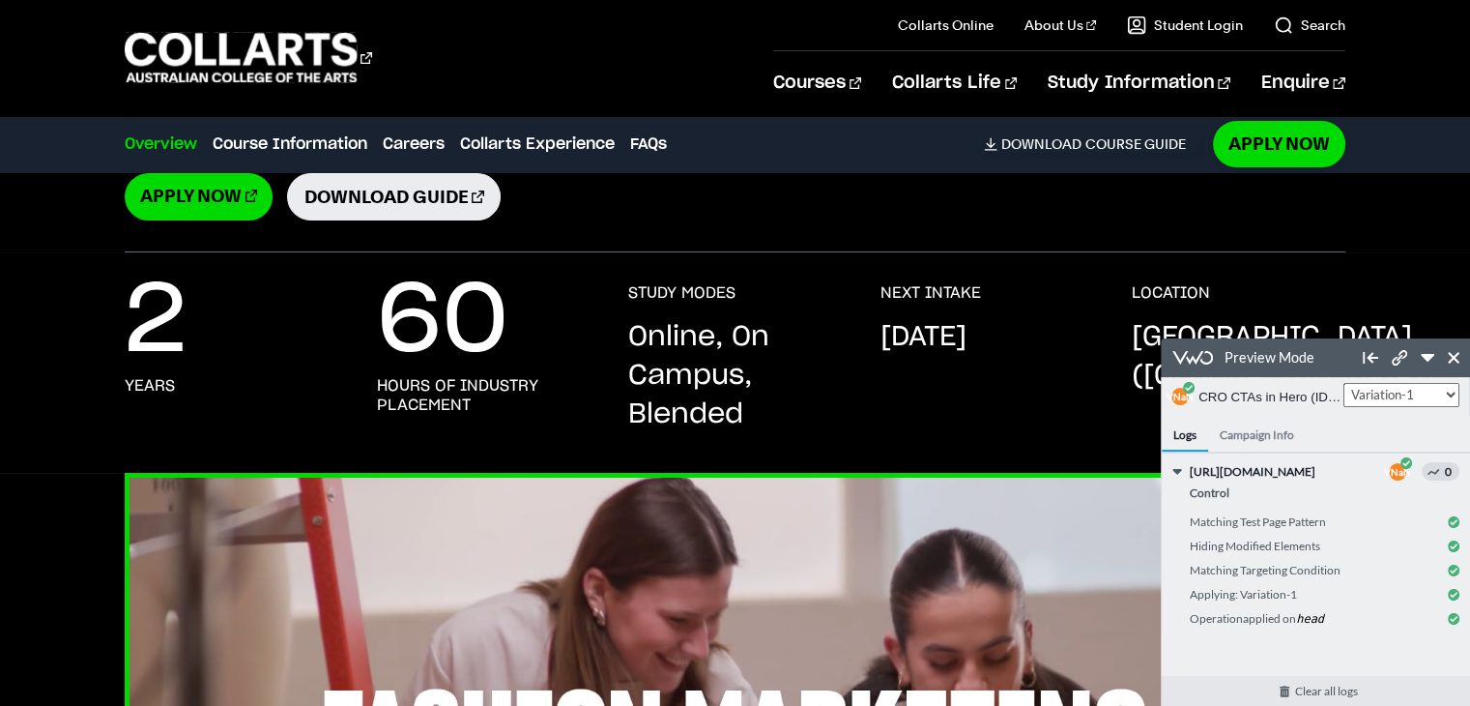
scroll to position [0, 0]
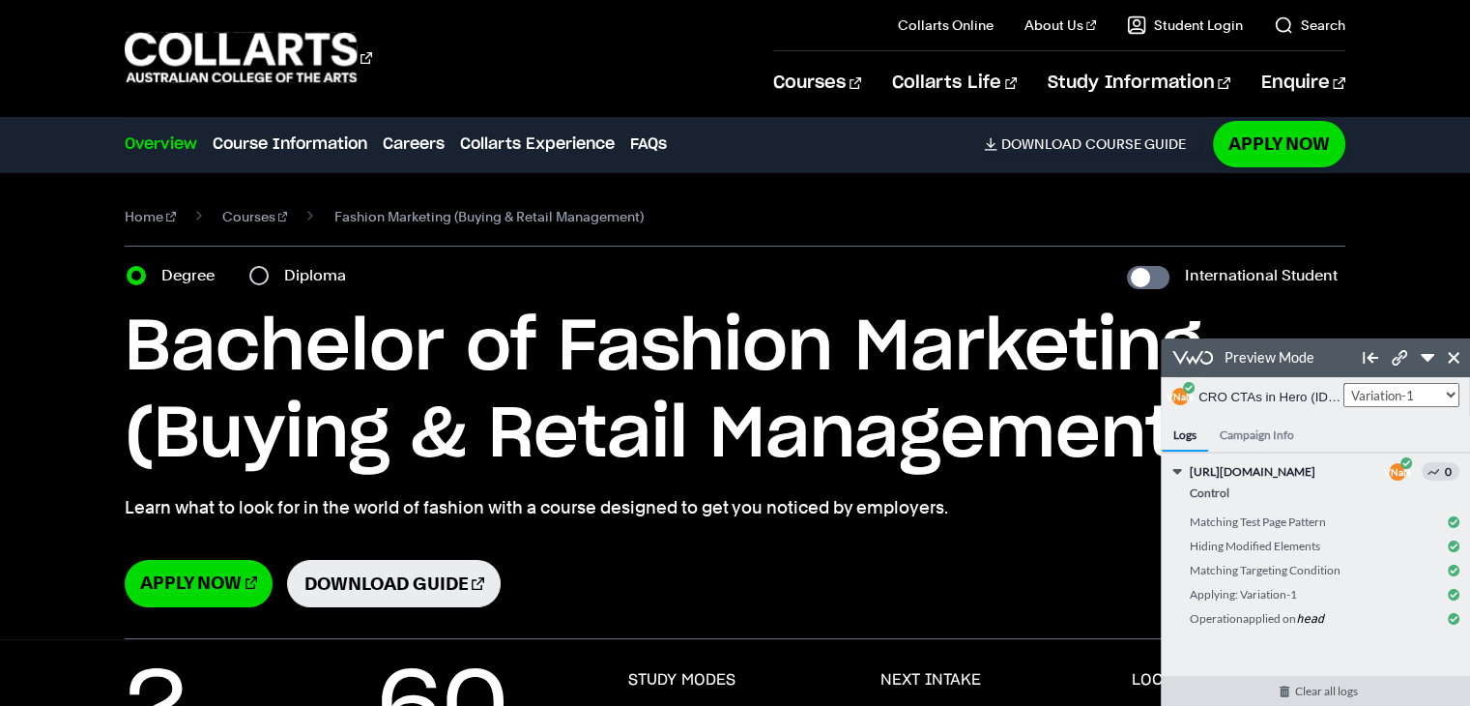
click at [1332, 691] on link "Clear all logs" at bounding box center [1326, 691] width 329 height 30
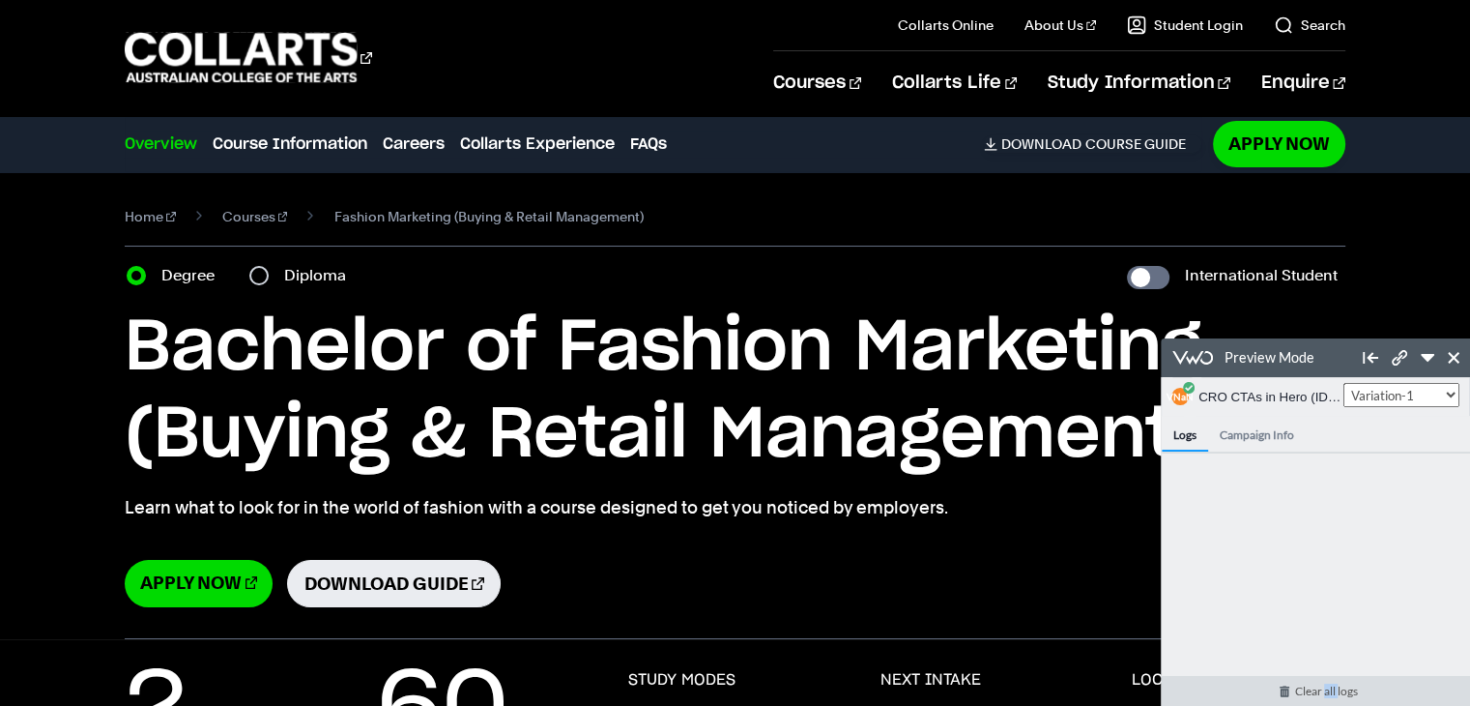
click at [1332, 691] on link "Clear all logs" at bounding box center [1326, 691] width 329 height 30
click at [364, 589] on link "Download Guide" at bounding box center [393, 583] width 213 height 47
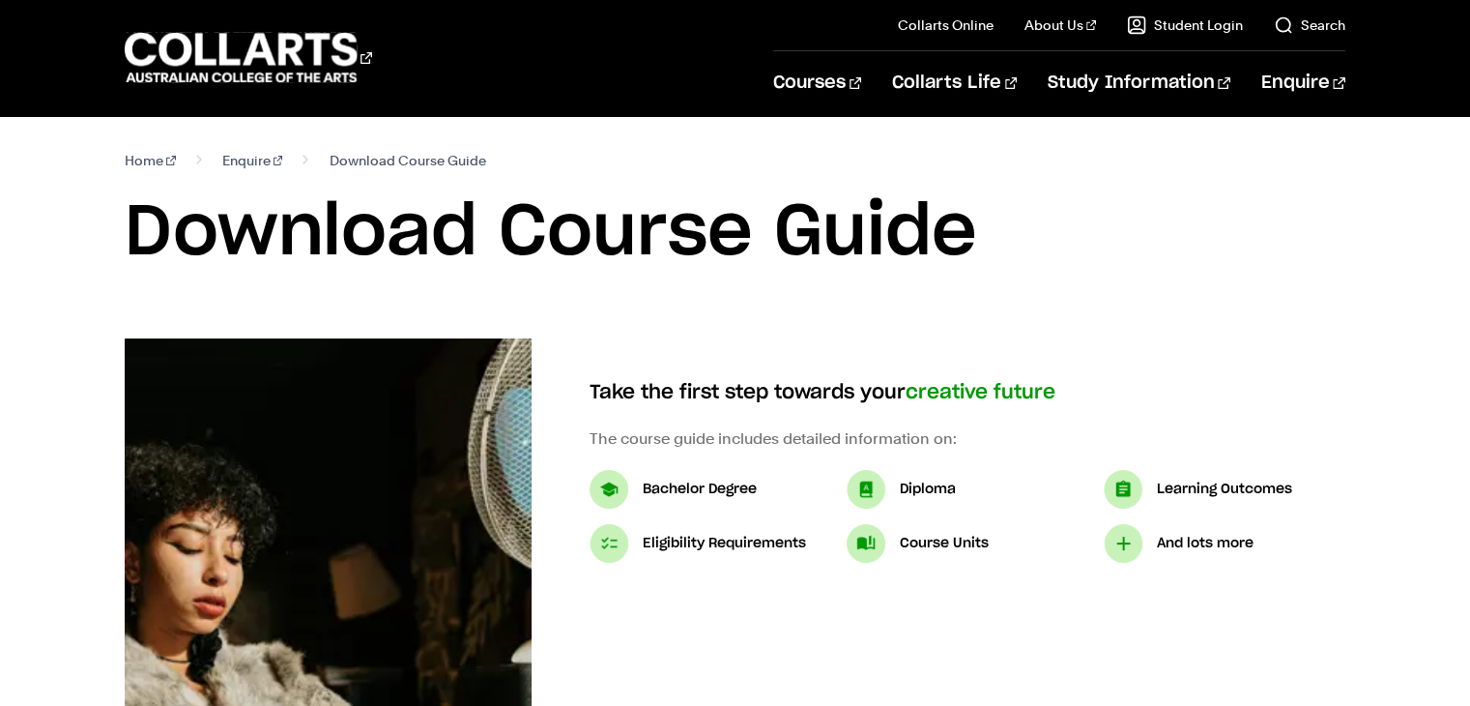
select select "2"
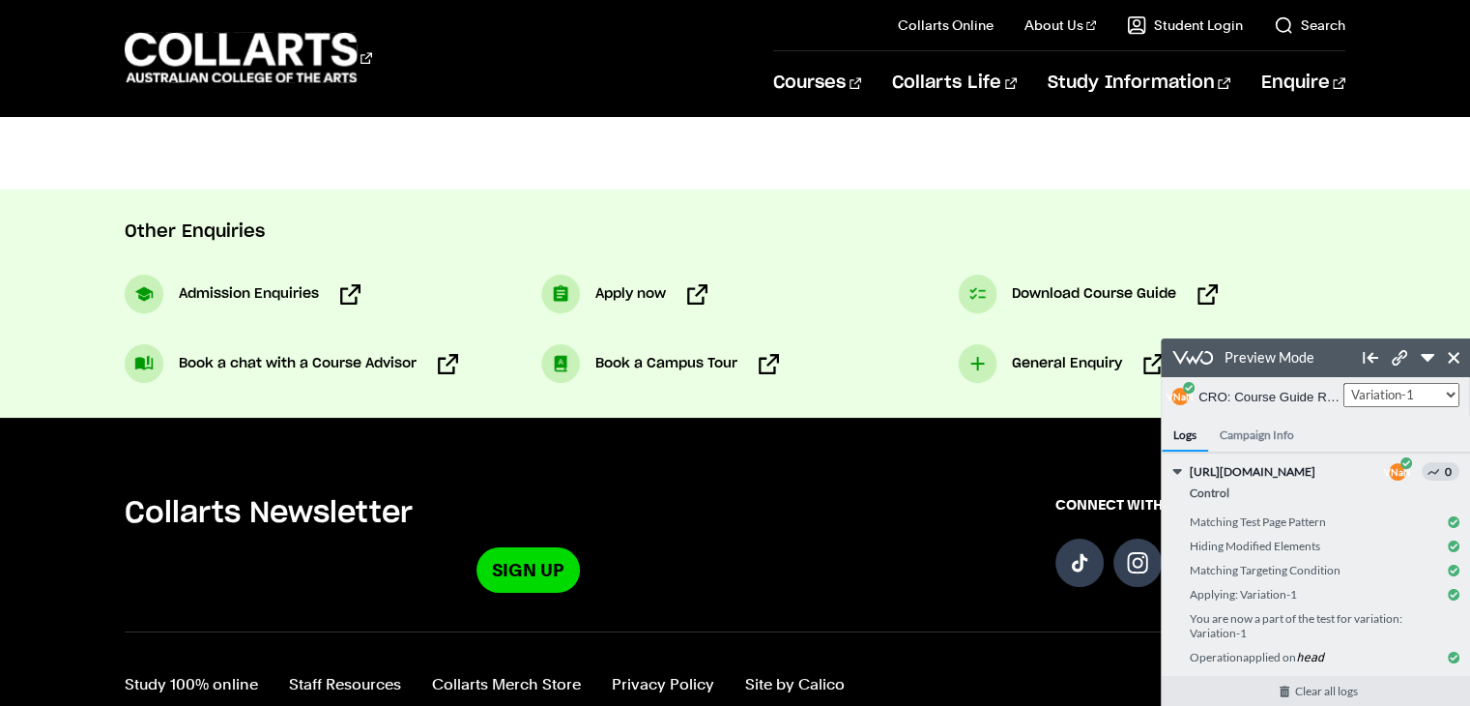
scroll to position [967, 0]
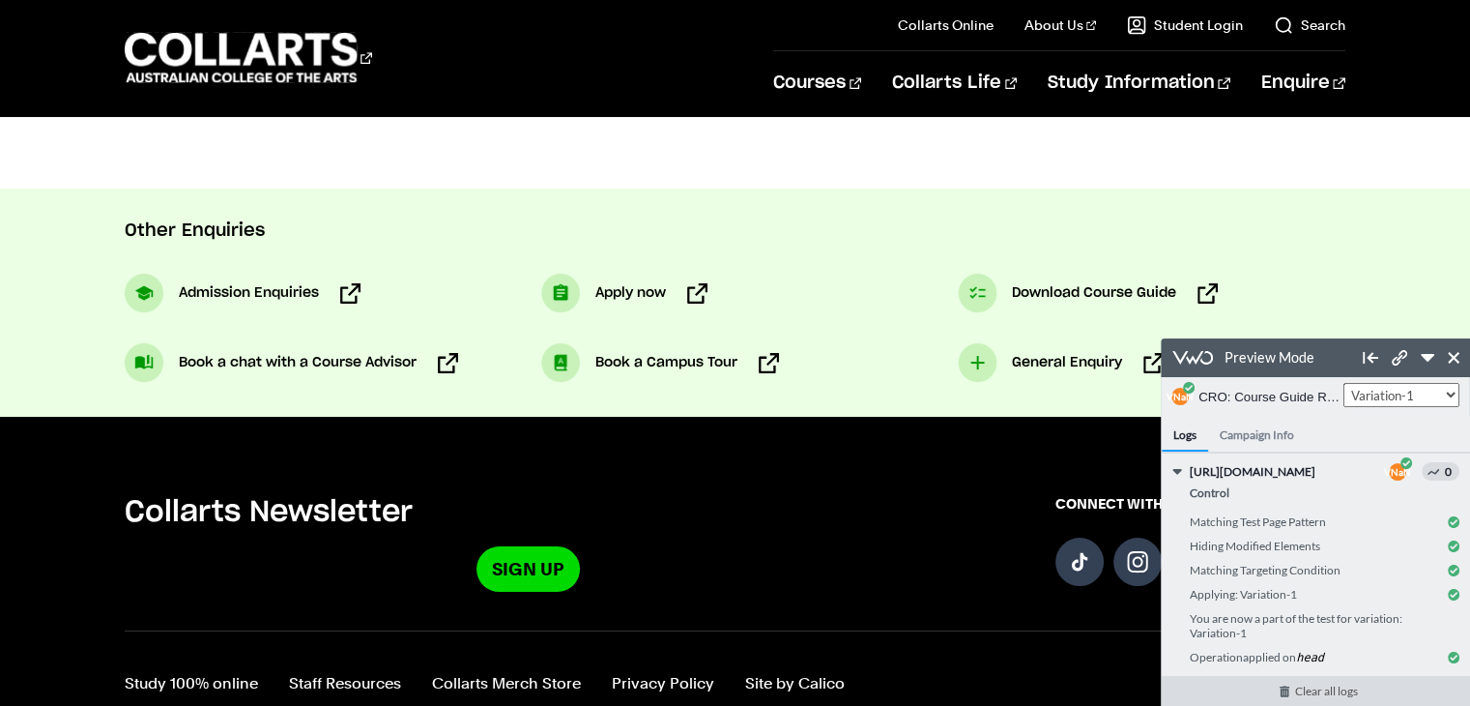
click at [1305, 688] on link "Clear all logs" at bounding box center [1326, 691] width 329 height 30
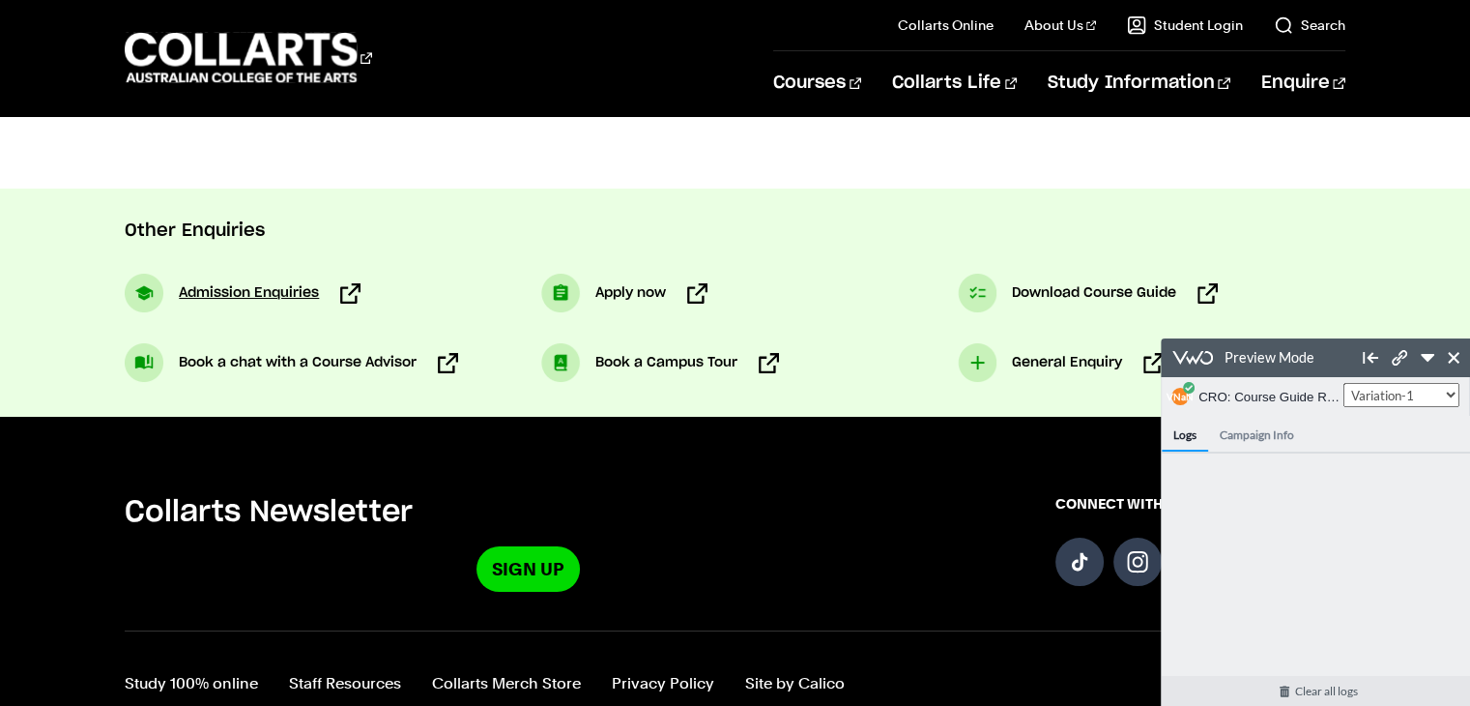
click at [204, 291] on span "Admission Enquiries" at bounding box center [249, 292] width 140 height 23
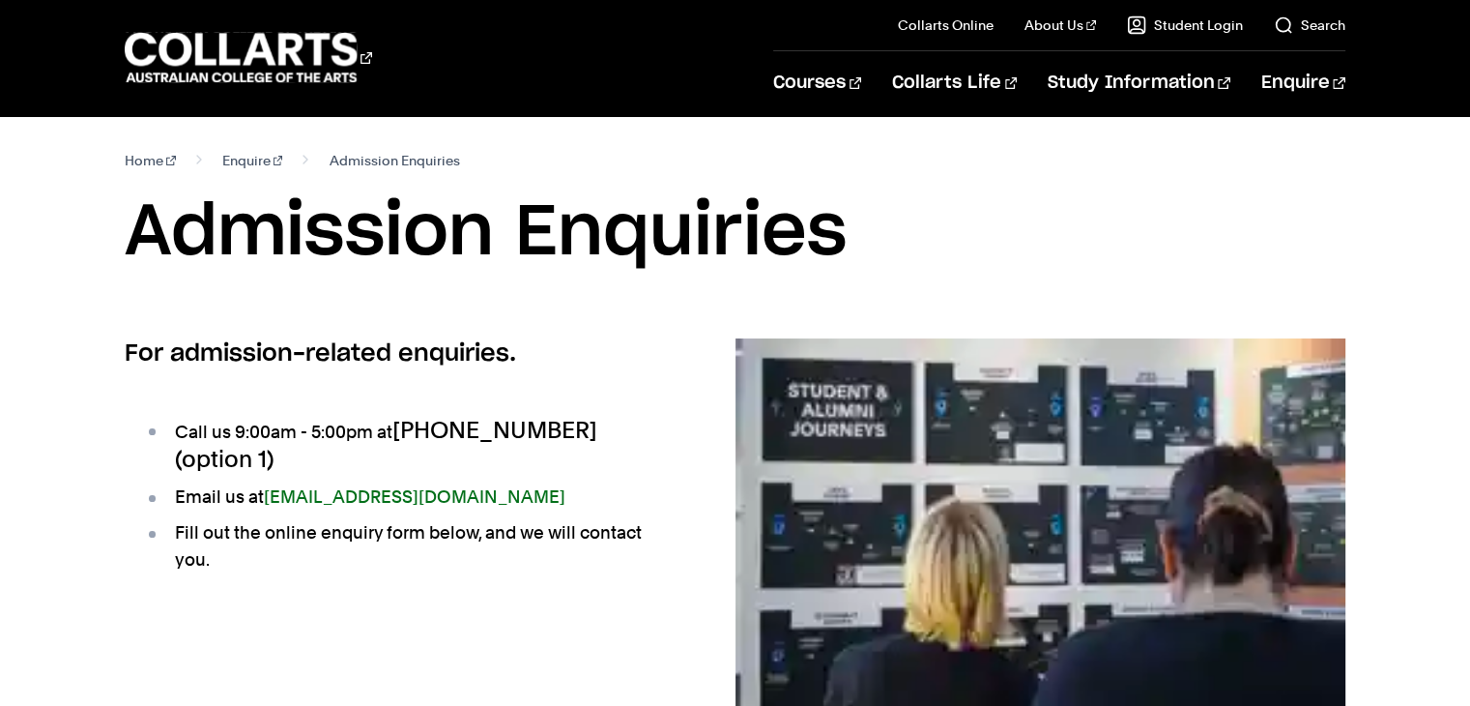
select select "2"
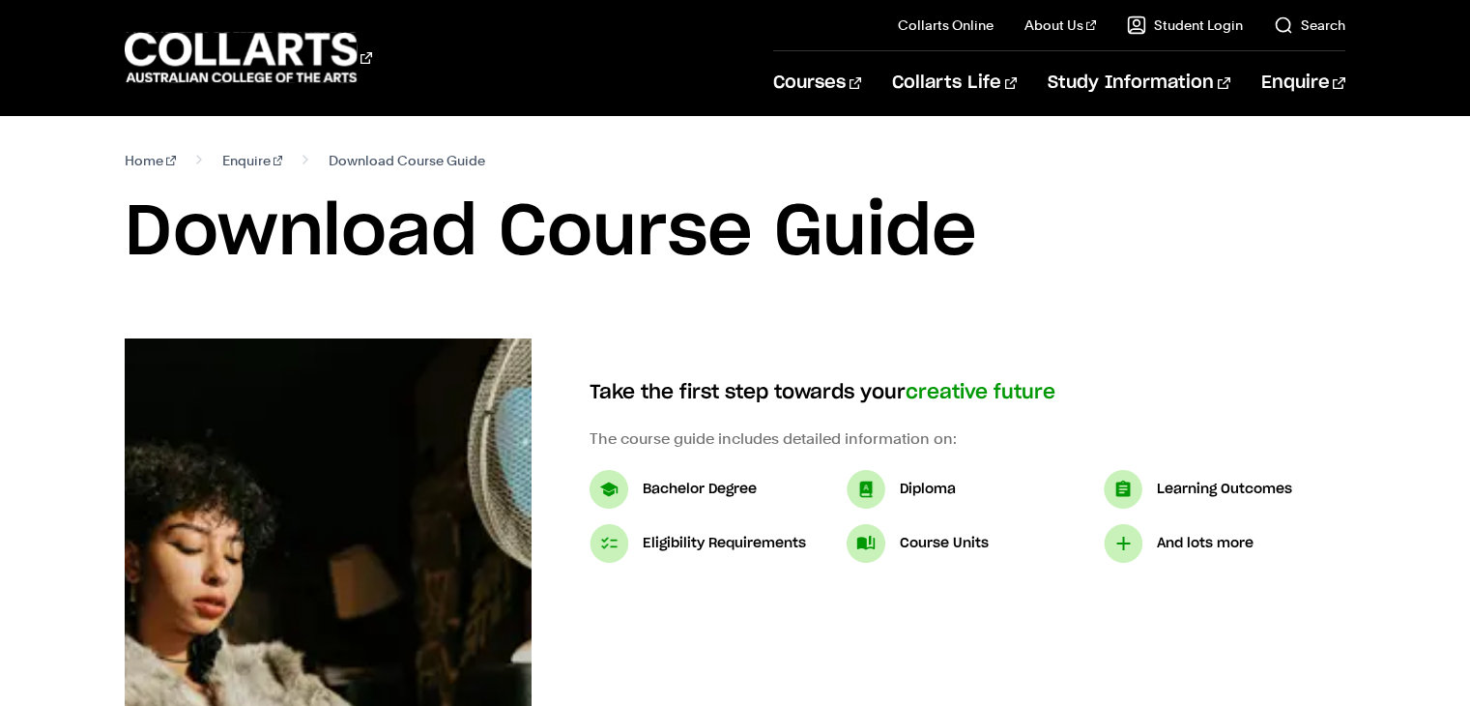
scroll to position [863, 0]
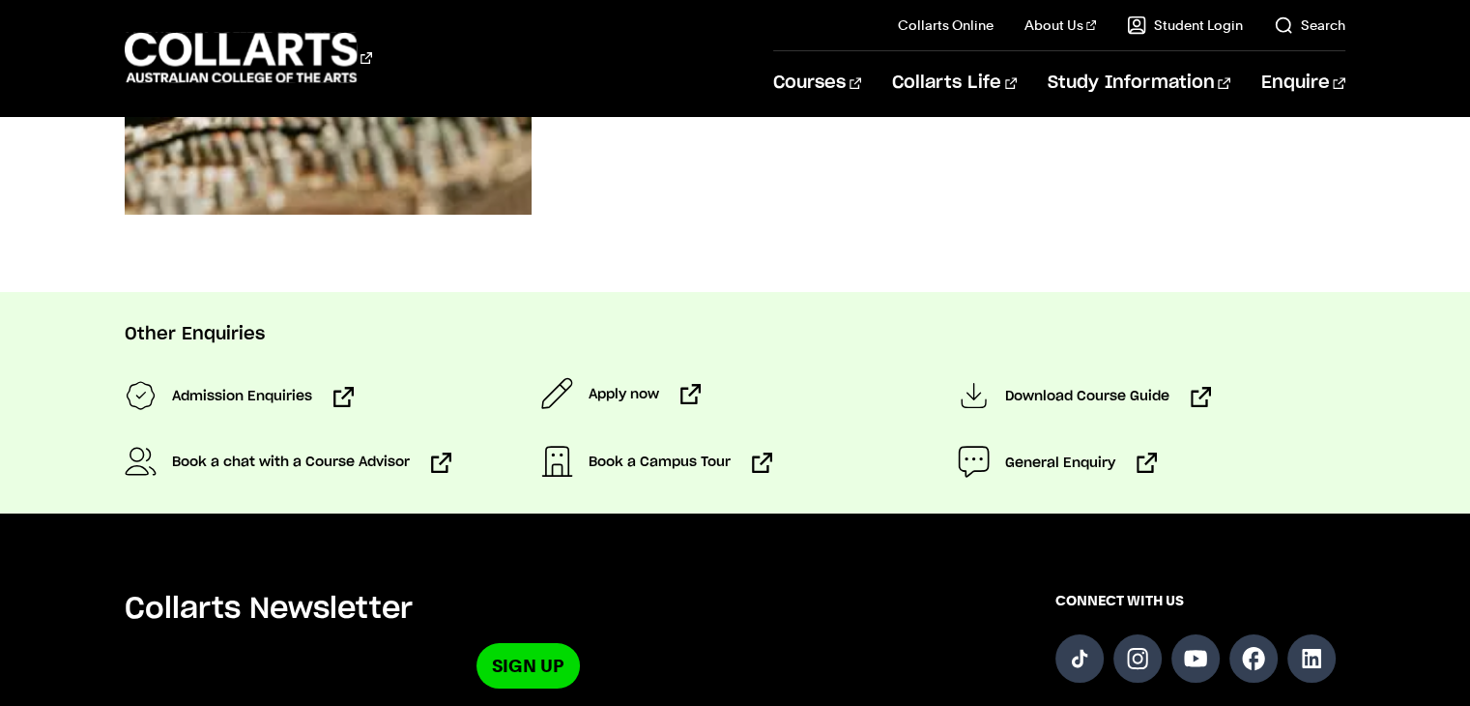
select select "2"
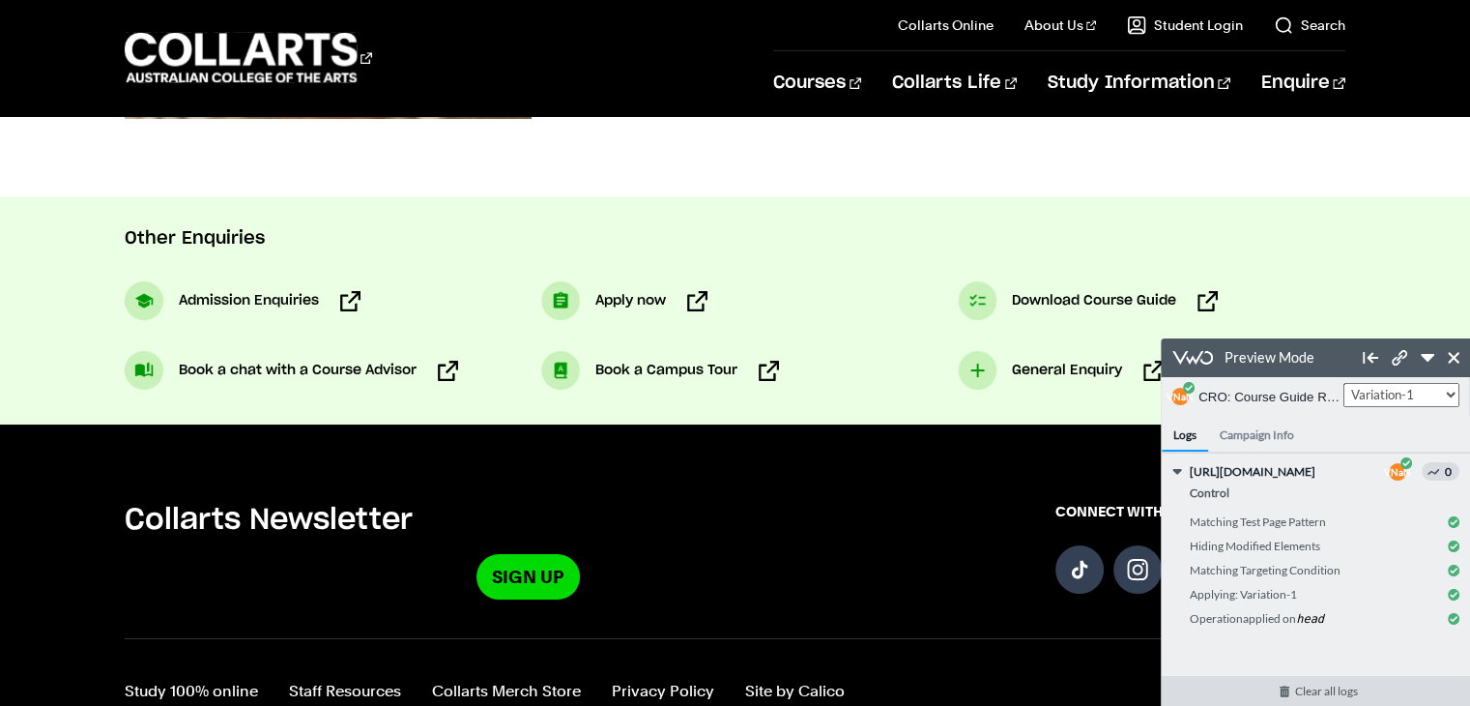
scroll to position [960, 0]
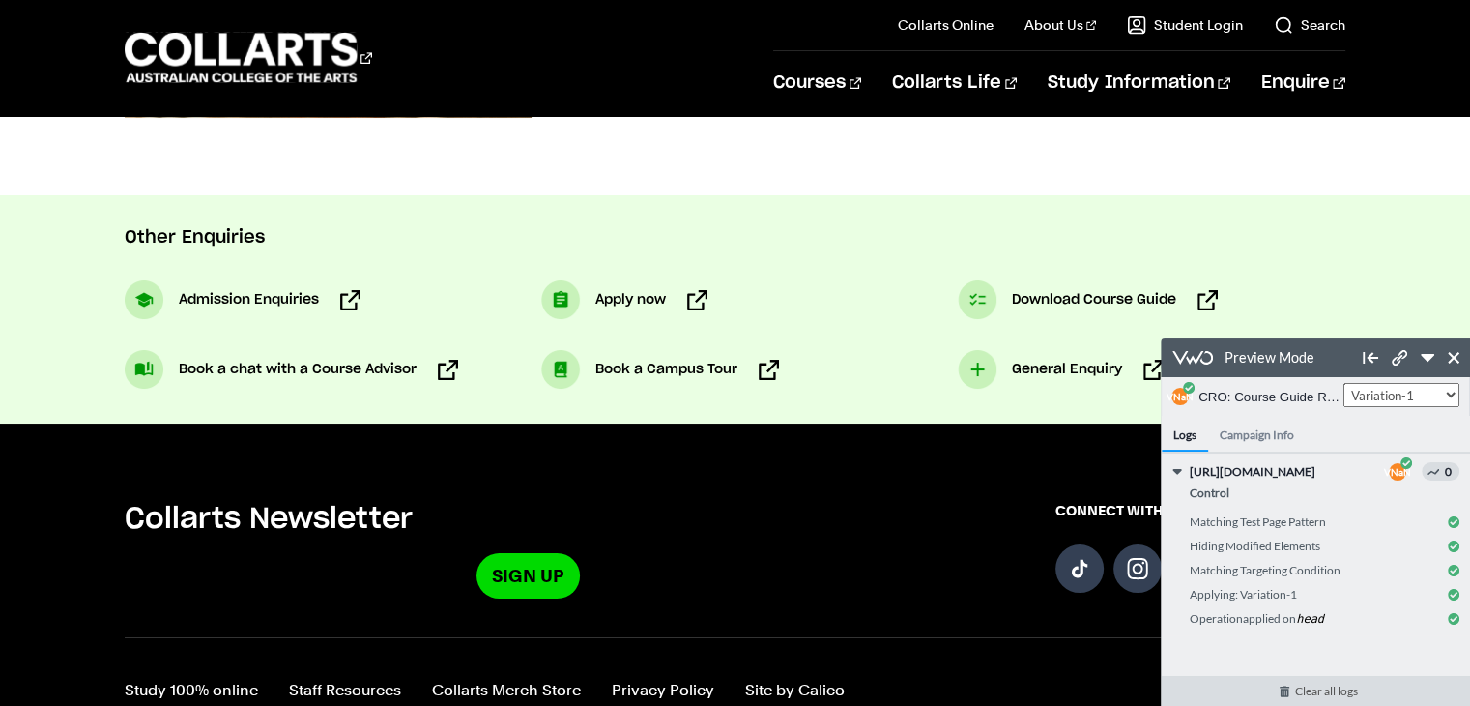
click at [1315, 688] on link "Clear all logs" at bounding box center [1326, 691] width 329 height 30
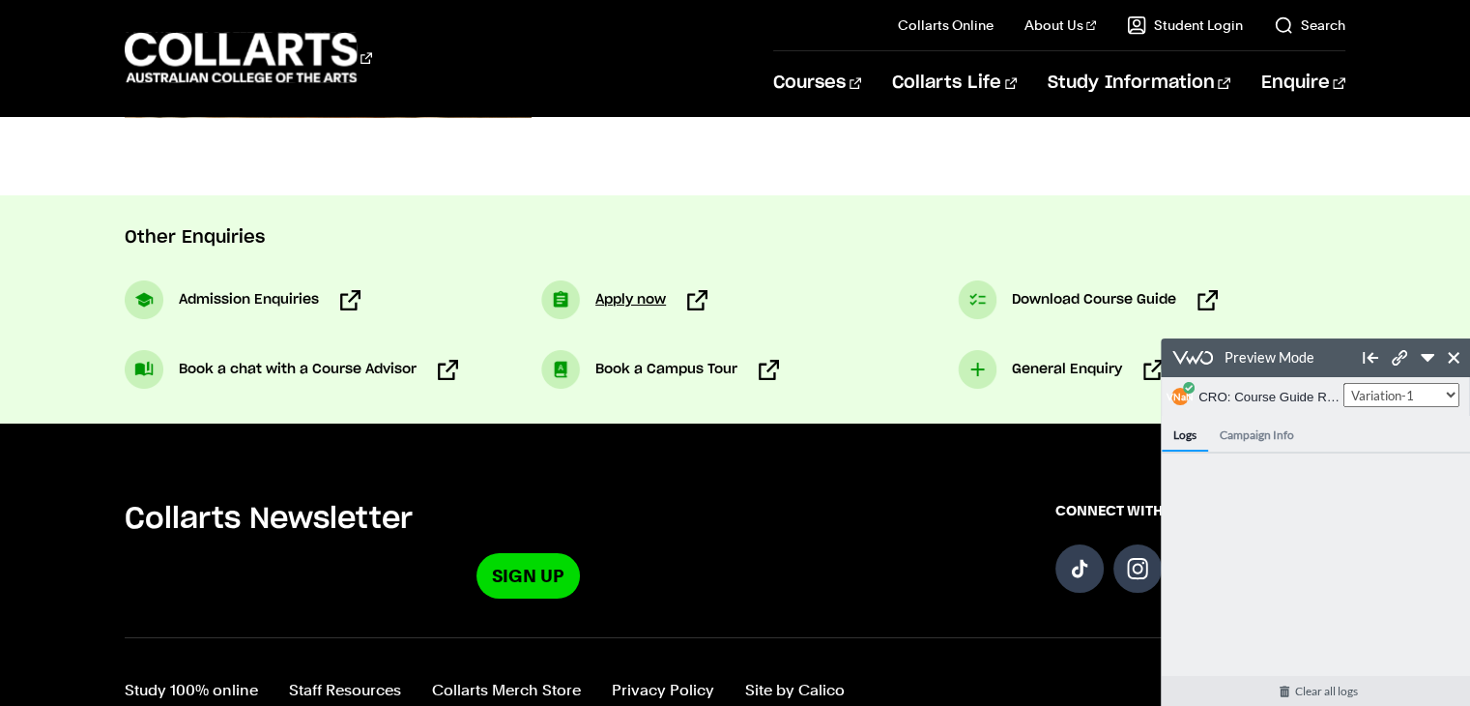
click at [637, 304] on span "Apply now" at bounding box center [630, 299] width 71 height 23
click at [1094, 304] on span "Download Course Guide" at bounding box center [1094, 299] width 164 height 23
click at [1250, 428] on h4 "Campaign Info" at bounding box center [1257, 434] width 98 height 36
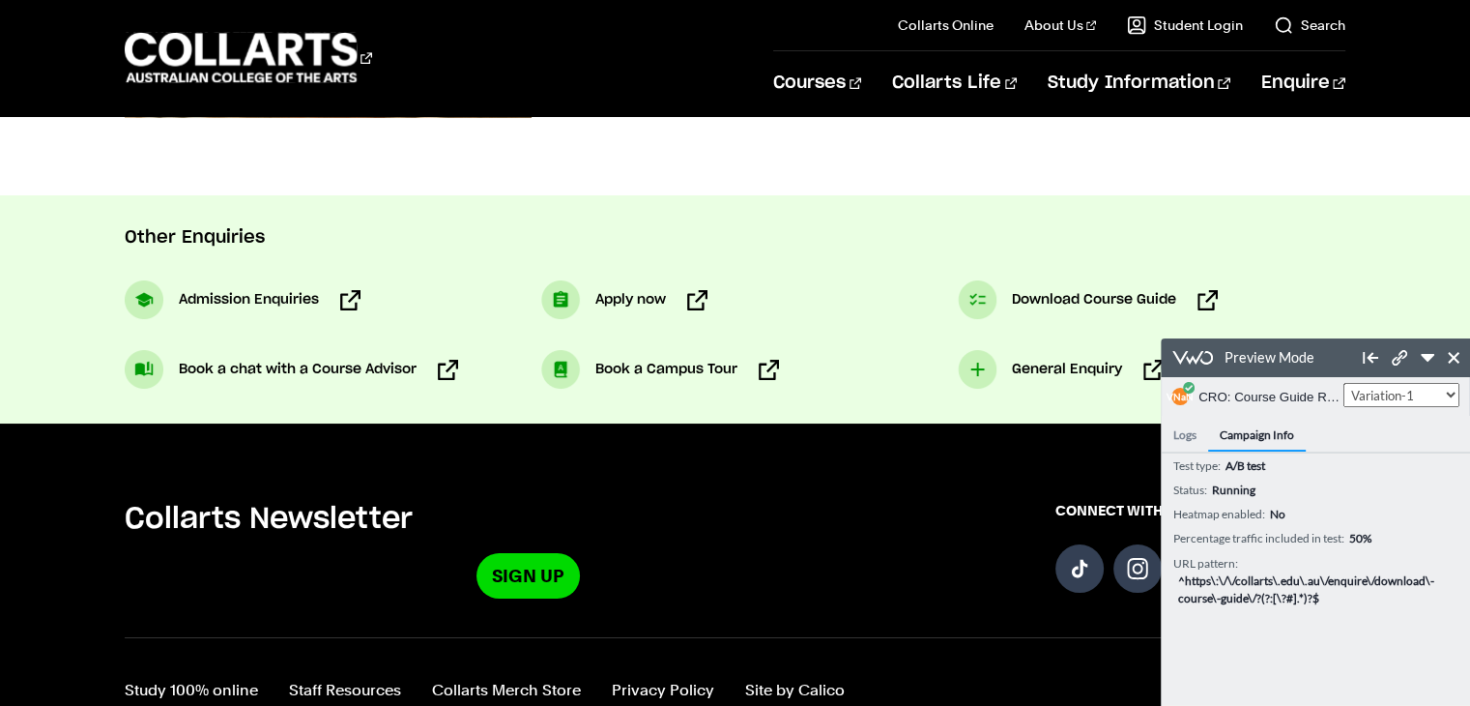
click at [1188, 431] on h4 "Logs" at bounding box center [1185, 434] width 46 height 36
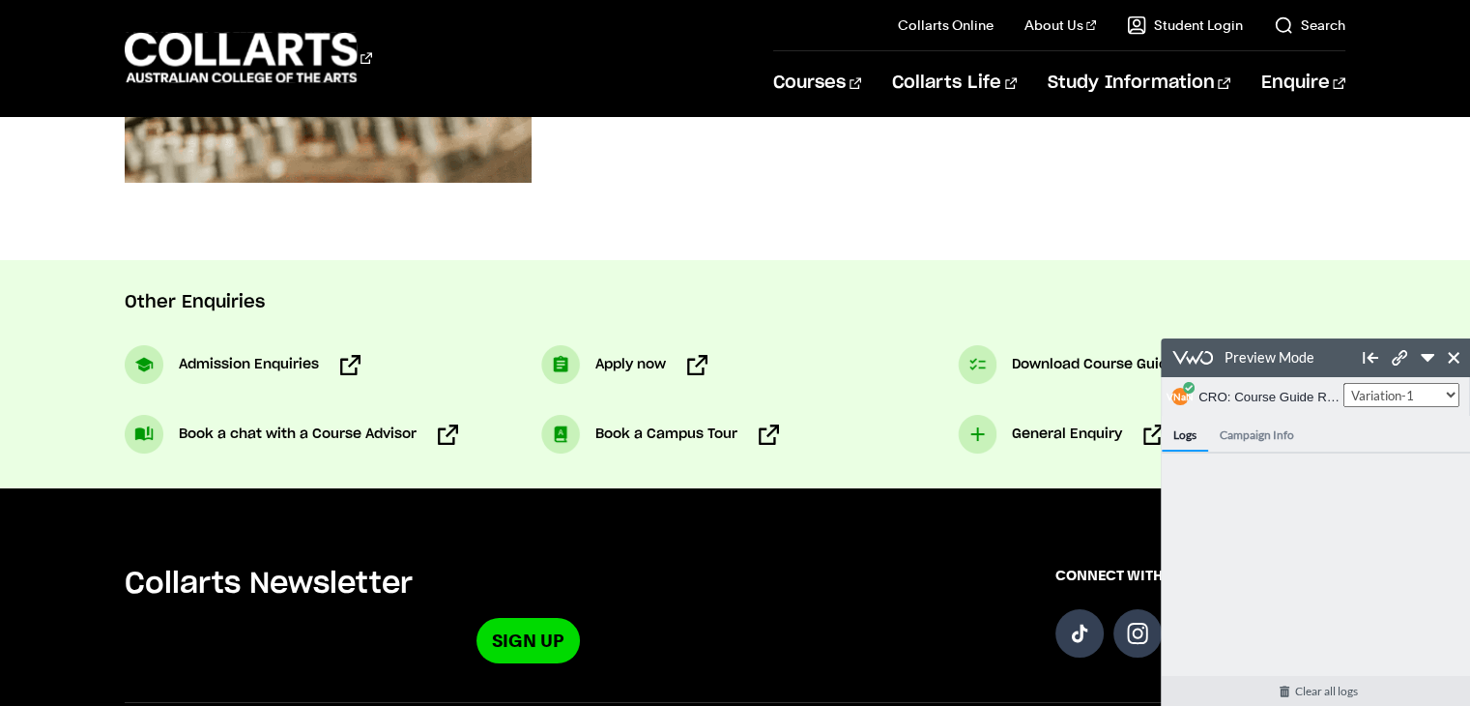
scroll to position [920, 0]
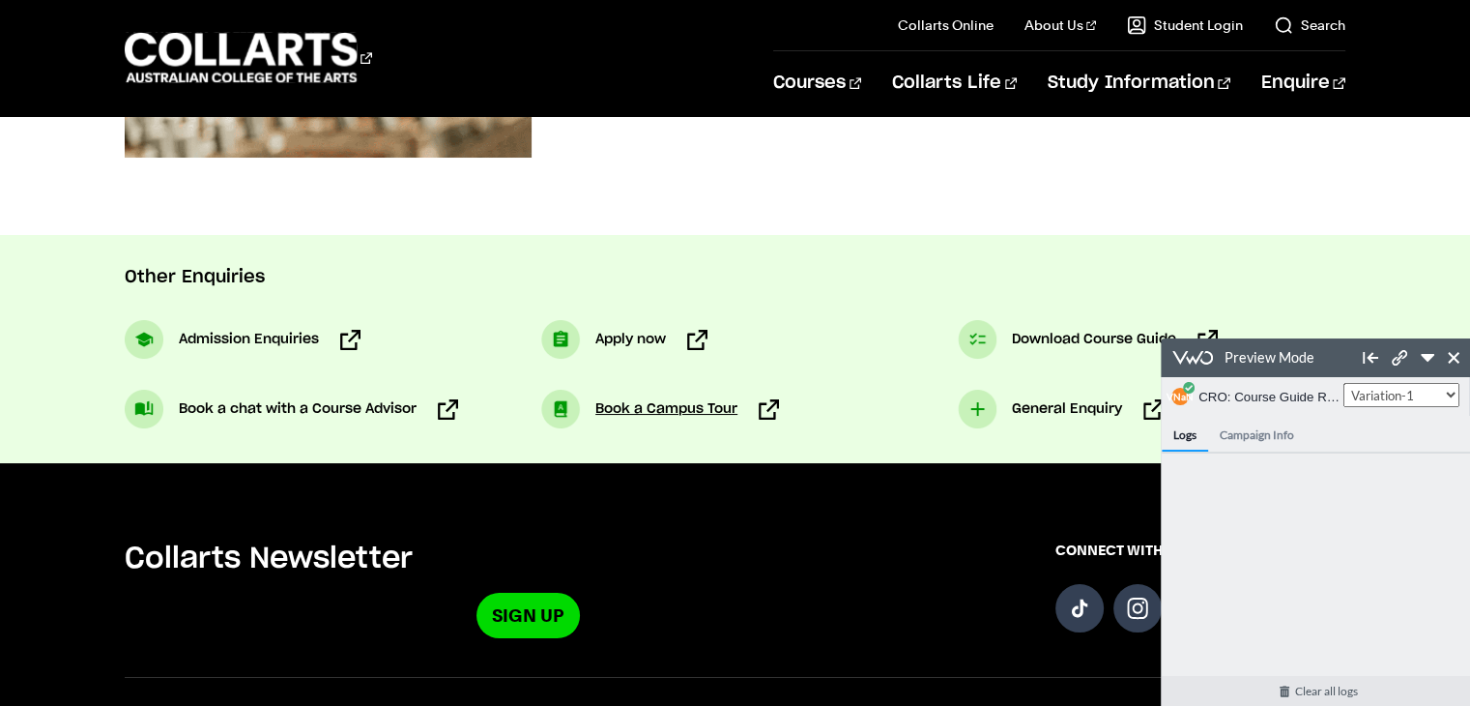
click at [634, 406] on span "Book a Campus Tour" at bounding box center [666, 408] width 142 height 23
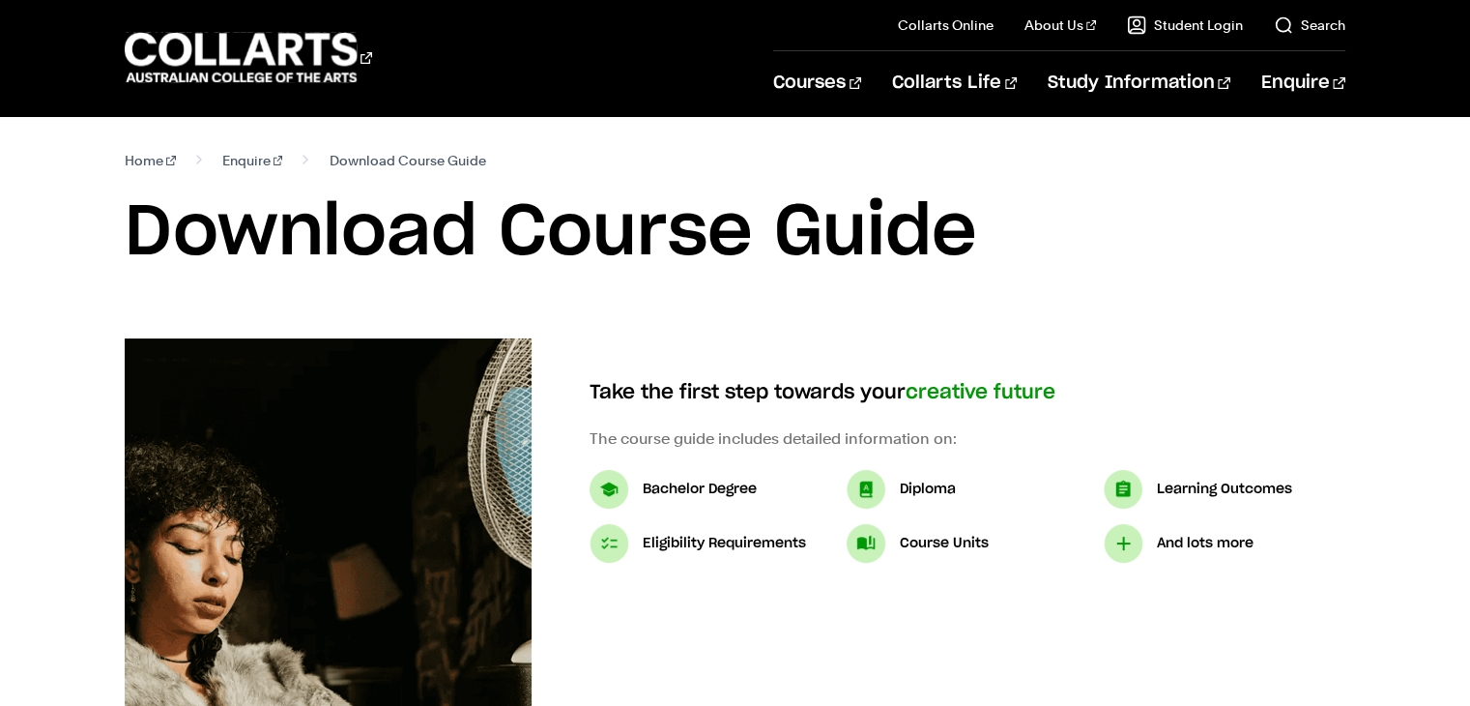
select select "2"
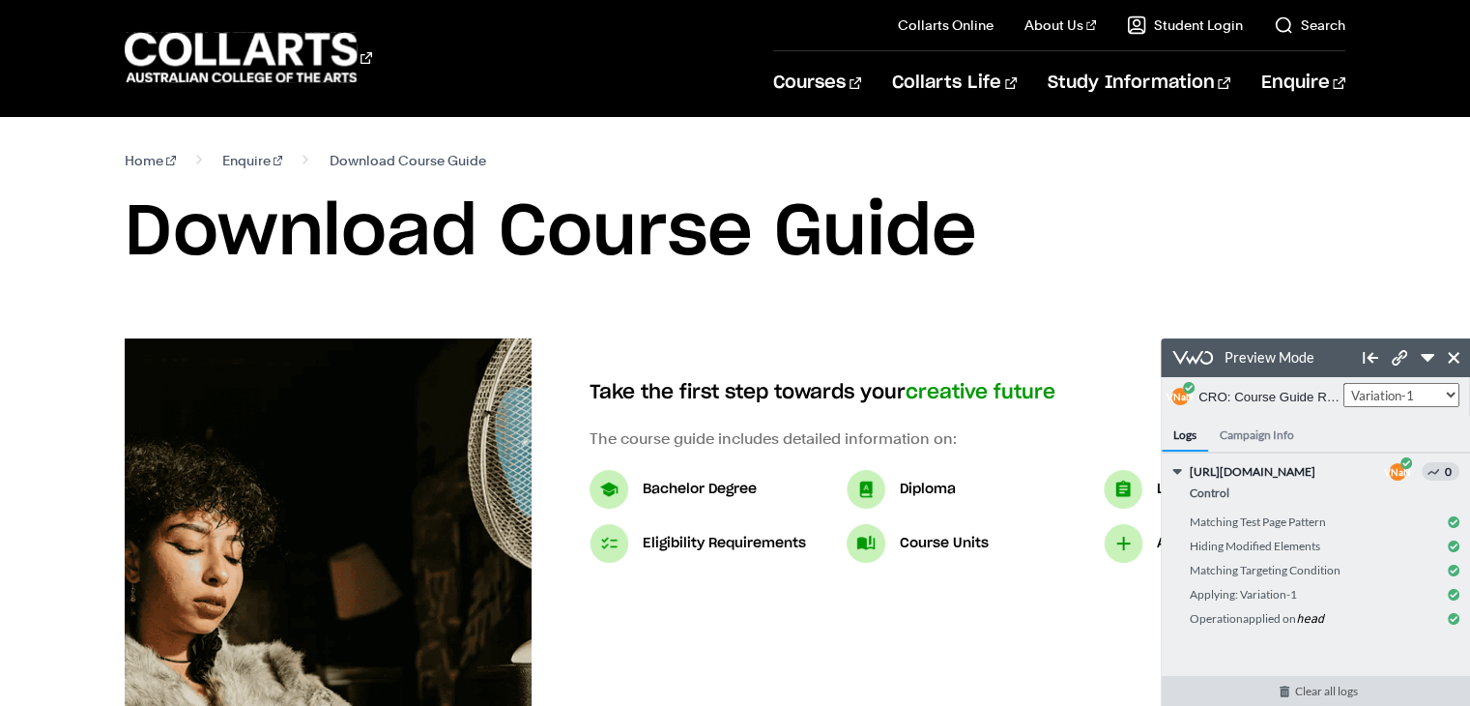
click at [1301, 690] on link "Clear all logs" at bounding box center [1326, 691] width 329 height 30
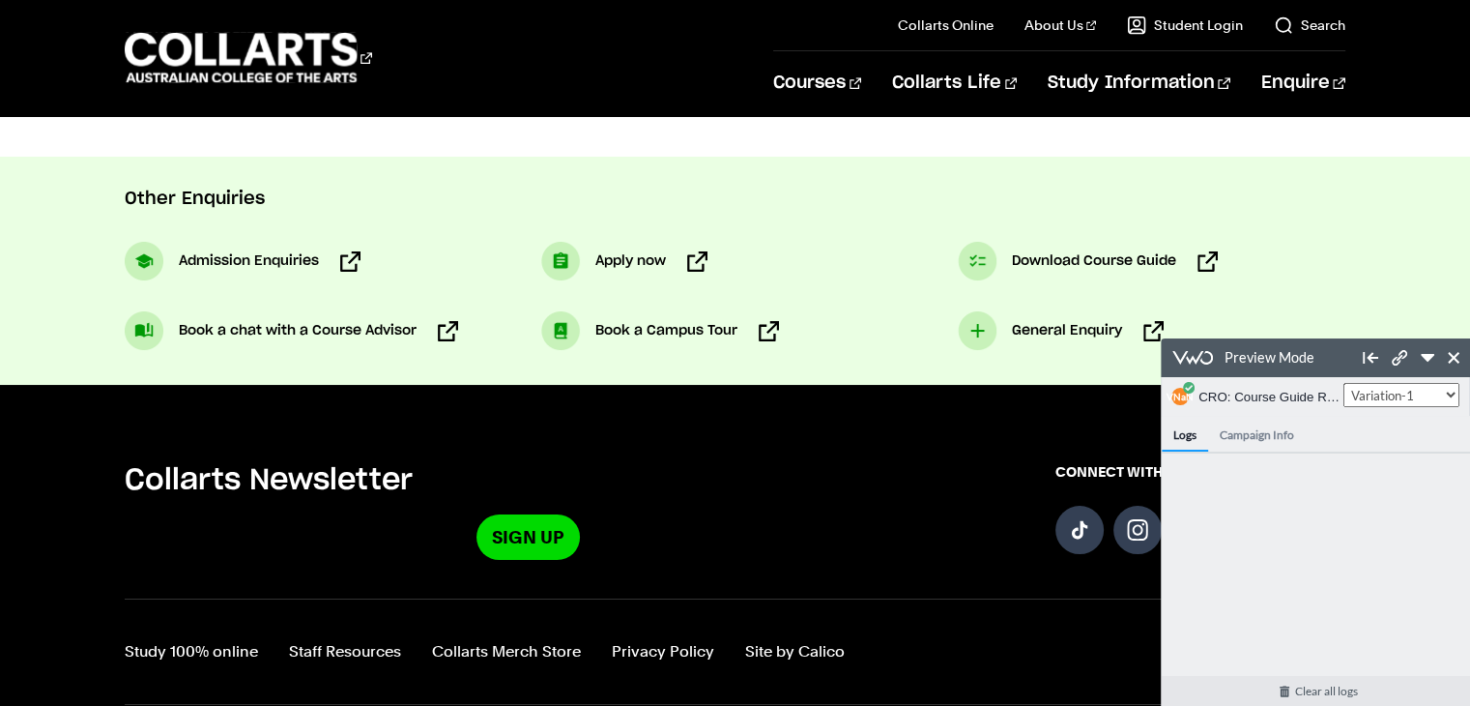
scroll to position [870, 0]
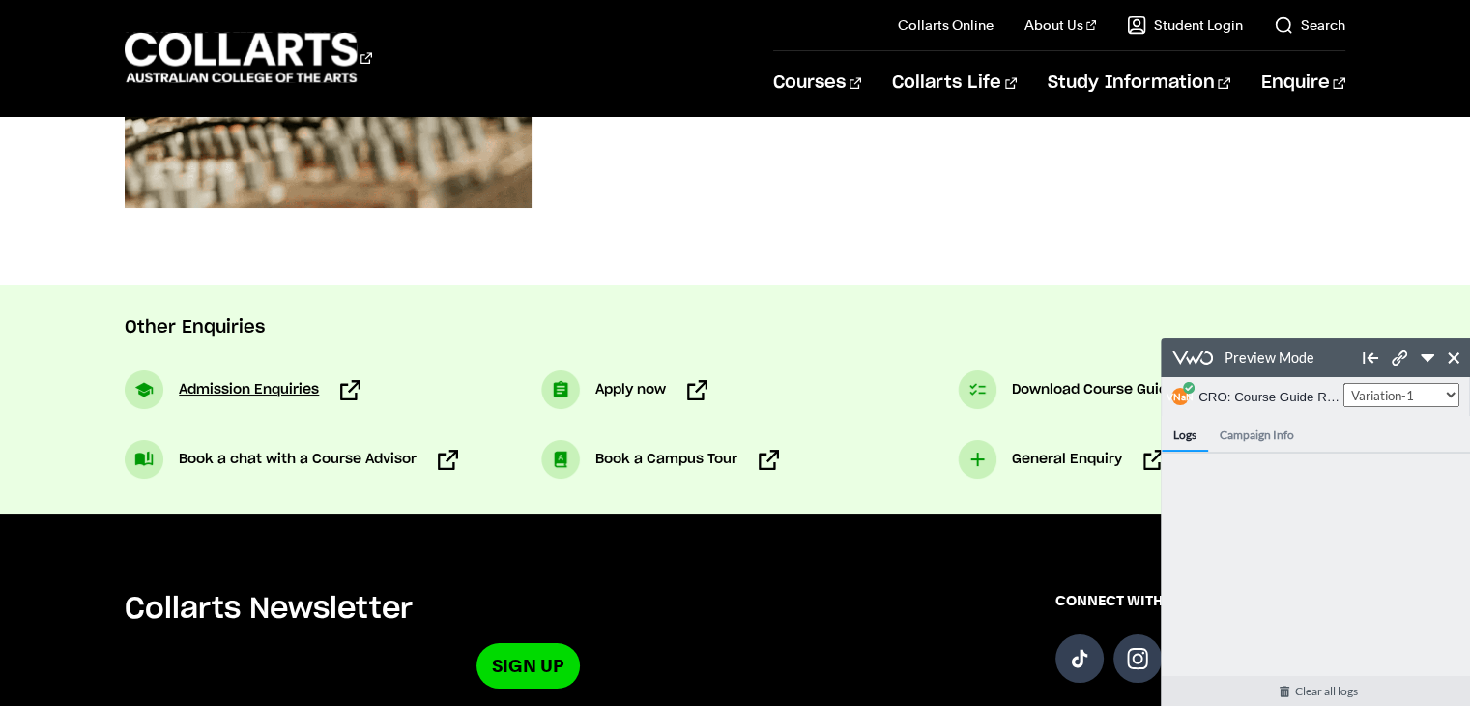
click at [285, 393] on span "Admission Enquiries" at bounding box center [249, 389] width 140 height 23
click at [626, 388] on span "Apply now" at bounding box center [630, 389] width 71 height 23
click at [1069, 387] on span "Download Course Guide" at bounding box center [1094, 389] width 164 height 23
click at [1067, 451] on span "General Enquiry" at bounding box center [1067, 459] width 110 height 23
click at [692, 458] on span "Book a Campus Tour" at bounding box center [666, 459] width 142 height 23
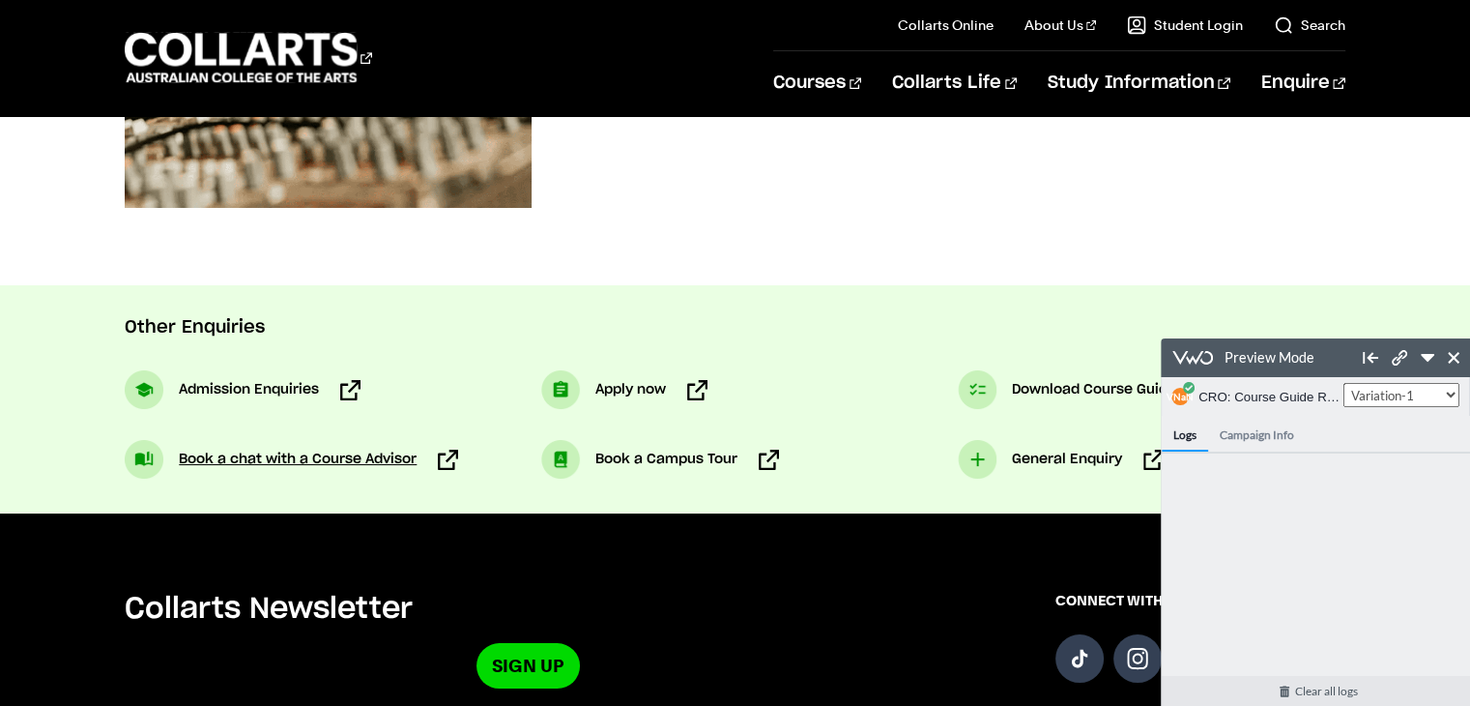
click at [291, 450] on span "Book a chat with a Course Advisor" at bounding box center [298, 459] width 238 height 23
click at [554, 674] on link "Sign Up" at bounding box center [528, 665] width 103 height 45
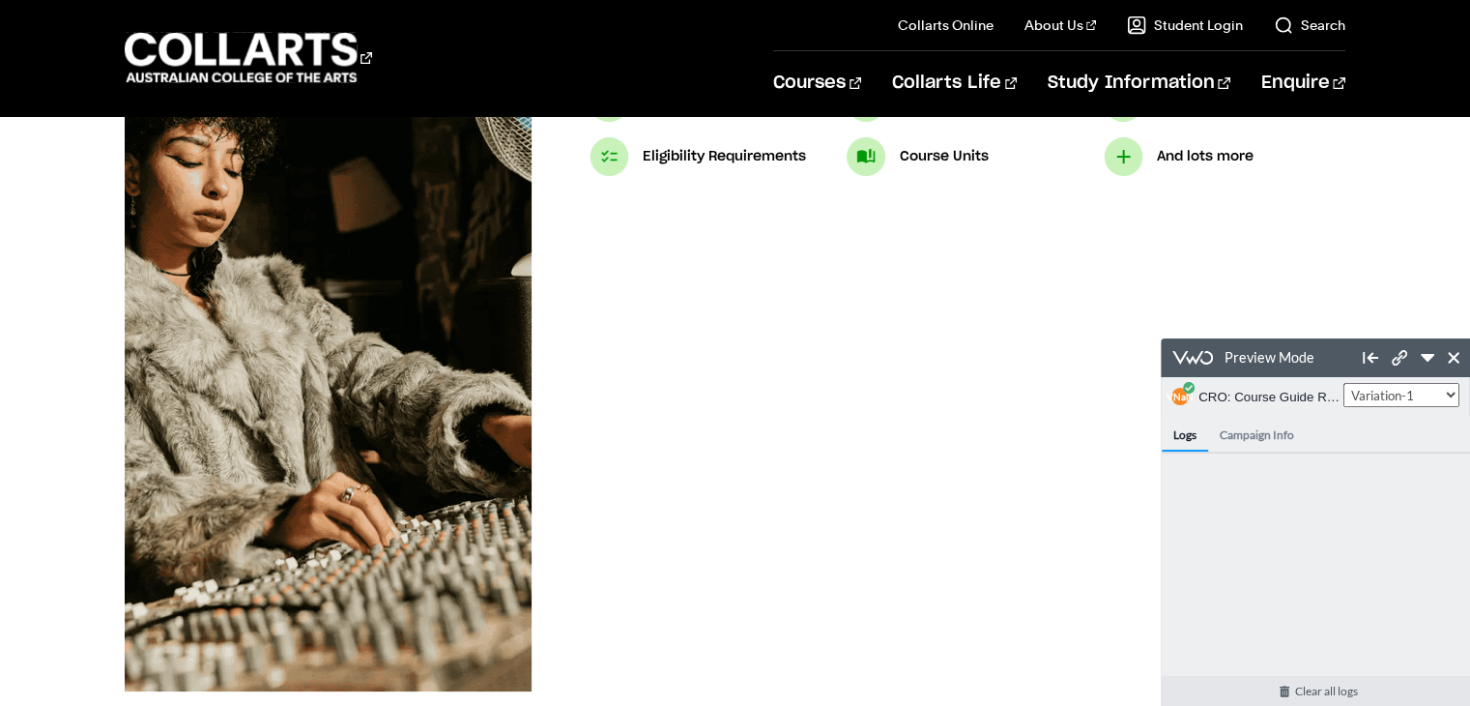
scroll to position [0, 0]
